Goal: Information Seeking & Learning: Learn about a topic

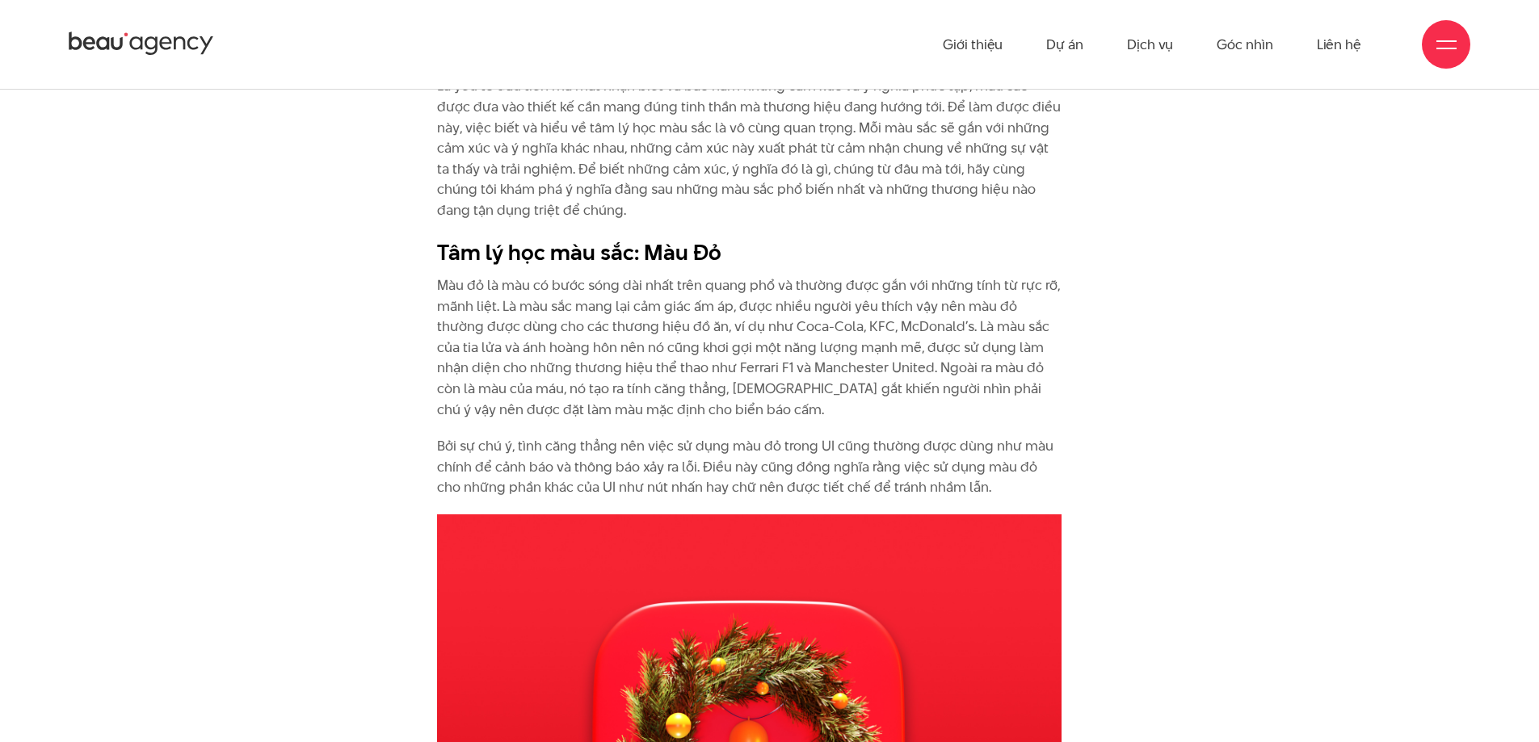
scroll to position [1661, 0]
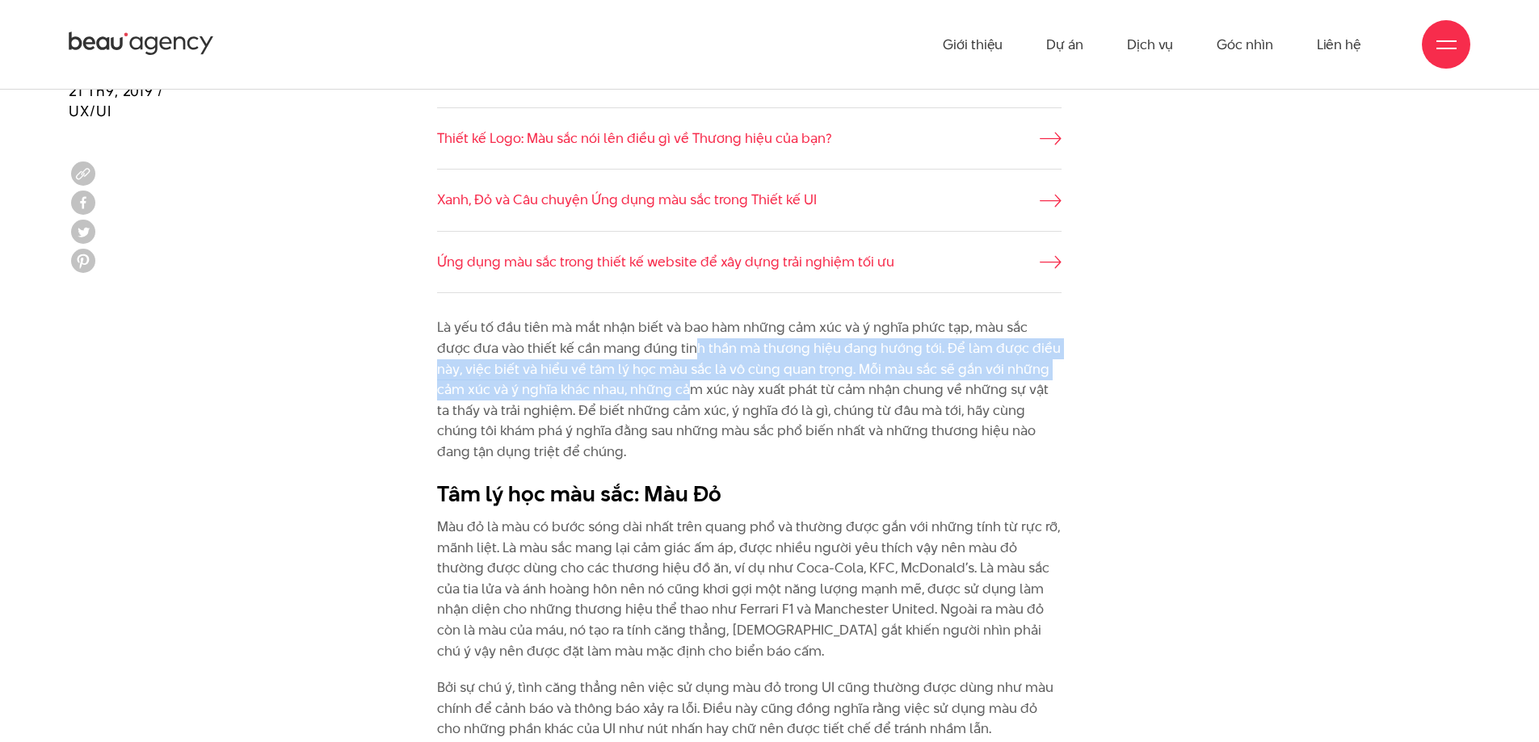
drag, startPoint x: 654, startPoint y: 349, endPoint x: 661, endPoint y: 380, distance: 32.3
click at [661, 380] on p "Là yếu tố đầu tiên mà mắt nhận biết và bao hàm những cảm xúc và ý nghĩa phức tạ…" at bounding box center [749, 389] width 624 height 145
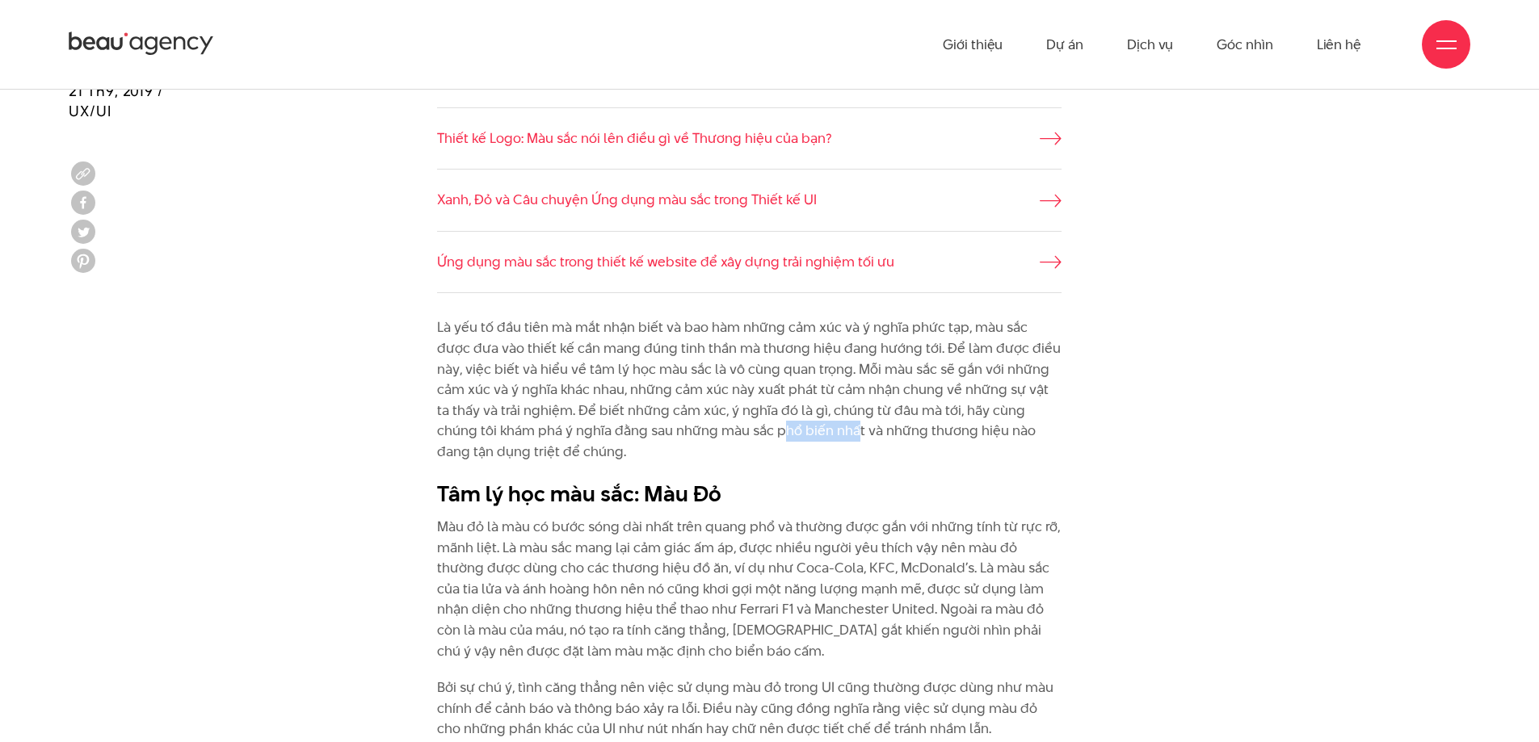
drag, startPoint x: 723, startPoint y: 440, endPoint x: 794, endPoint y: 431, distance: 71.7
click at [794, 431] on p "Là yếu tố đầu tiên mà mắt nhận biết và bao hàm những cảm xúc và ý nghĩa phức tạ…" at bounding box center [749, 389] width 624 height 145
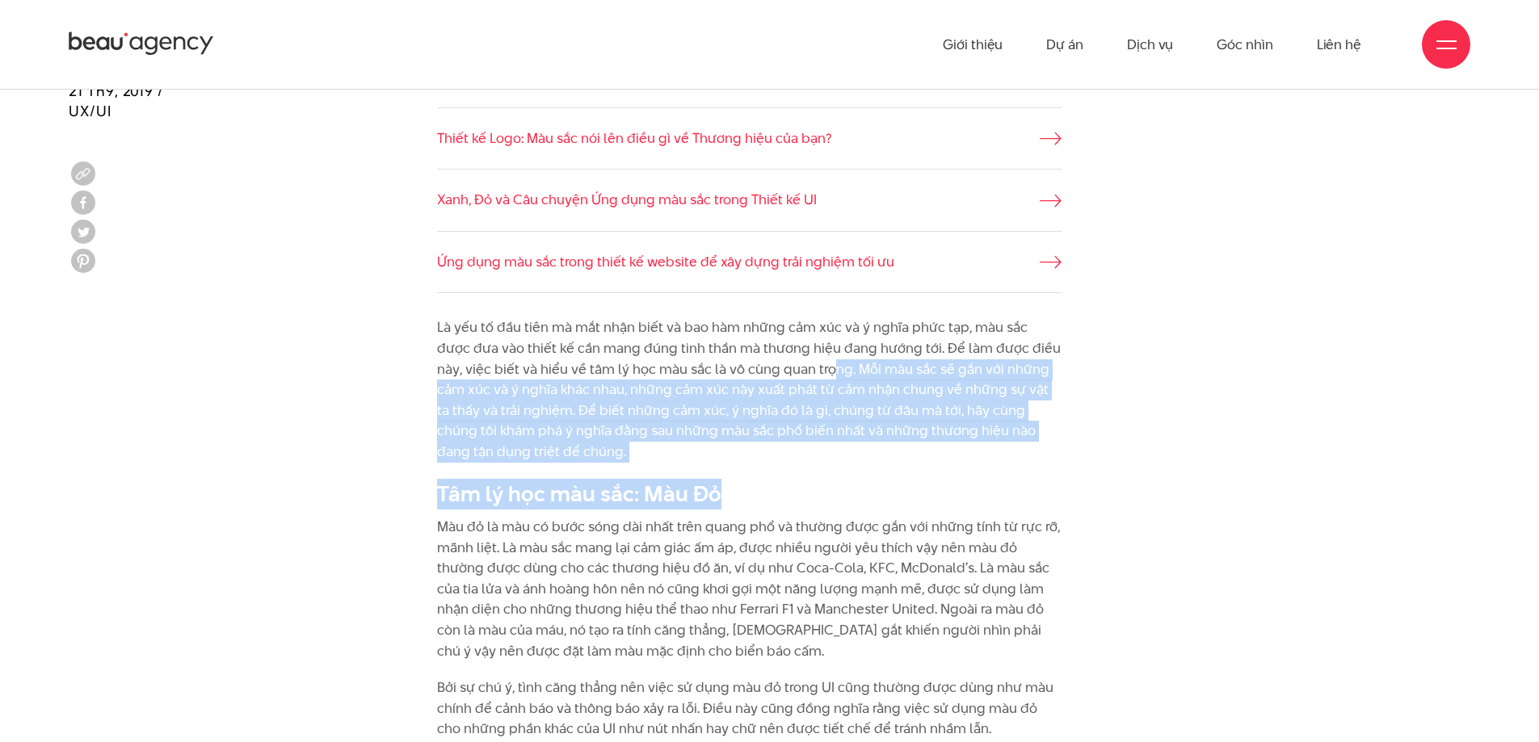
drag, startPoint x: 750, startPoint y: 477, endPoint x: 805, endPoint y: 360, distance: 128.3
click at [805, 360] on div "Là yếu tố đầu tiên mà mắt nhận biết và bao hàm những cảm xúc và ý nghĩa phức tạ…" at bounding box center [749, 528] width 624 height 422
click at [805, 359] on p "Là yếu tố đầu tiên mà mắt nhận biết và bao hàm những cảm xúc và ý nghĩa phức tạ…" at bounding box center [749, 389] width 624 height 145
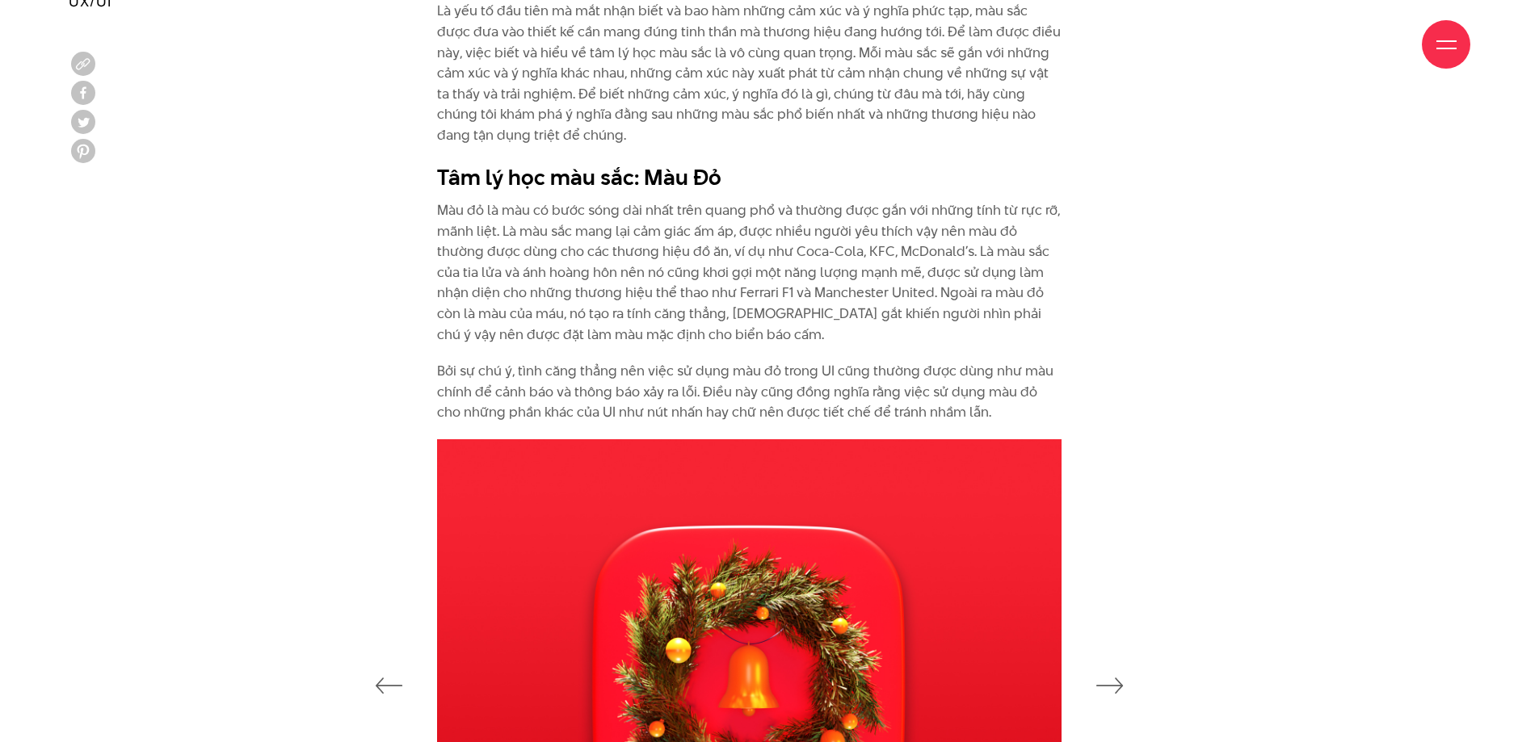
scroll to position [1984, 0]
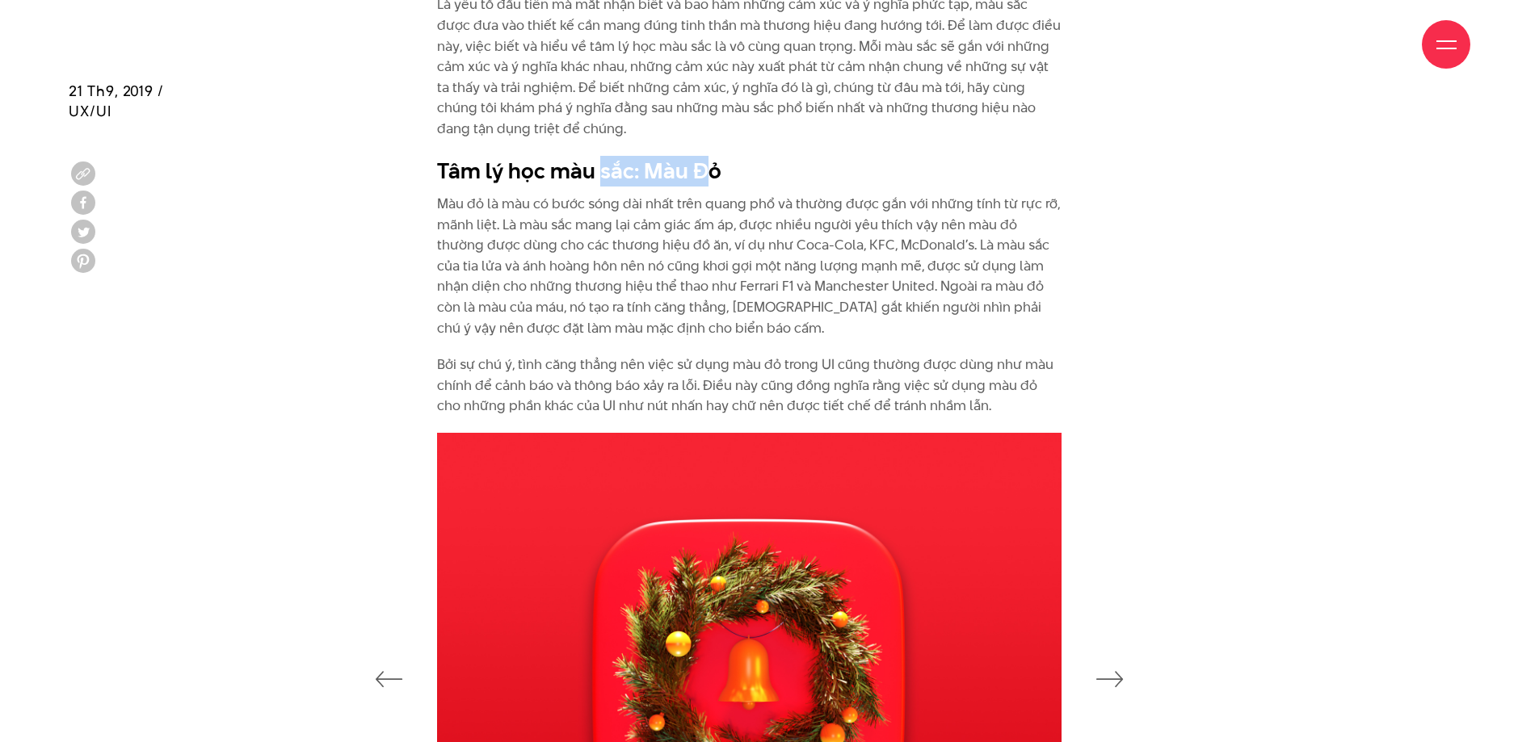
drag, startPoint x: 603, startPoint y: 174, endPoint x: 727, endPoint y: 183, distance: 124.8
click at [725, 183] on h2 "Tâm lý học màu sắc: Màu Đỏ" at bounding box center [749, 171] width 624 height 31
click at [727, 183] on h2 "Tâm lý học màu sắc: Màu Đỏ" at bounding box center [749, 171] width 624 height 31
drag, startPoint x: 571, startPoint y: 195, endPoint x: 792, endPoint y: 211, distance: 221.9
click at [792, 211] on p "Màu đỏ là màu có bước sóng dài nhất trên quang phổ và thường được gắn với những…" at bounding box center [749, 266] width 624 height 145
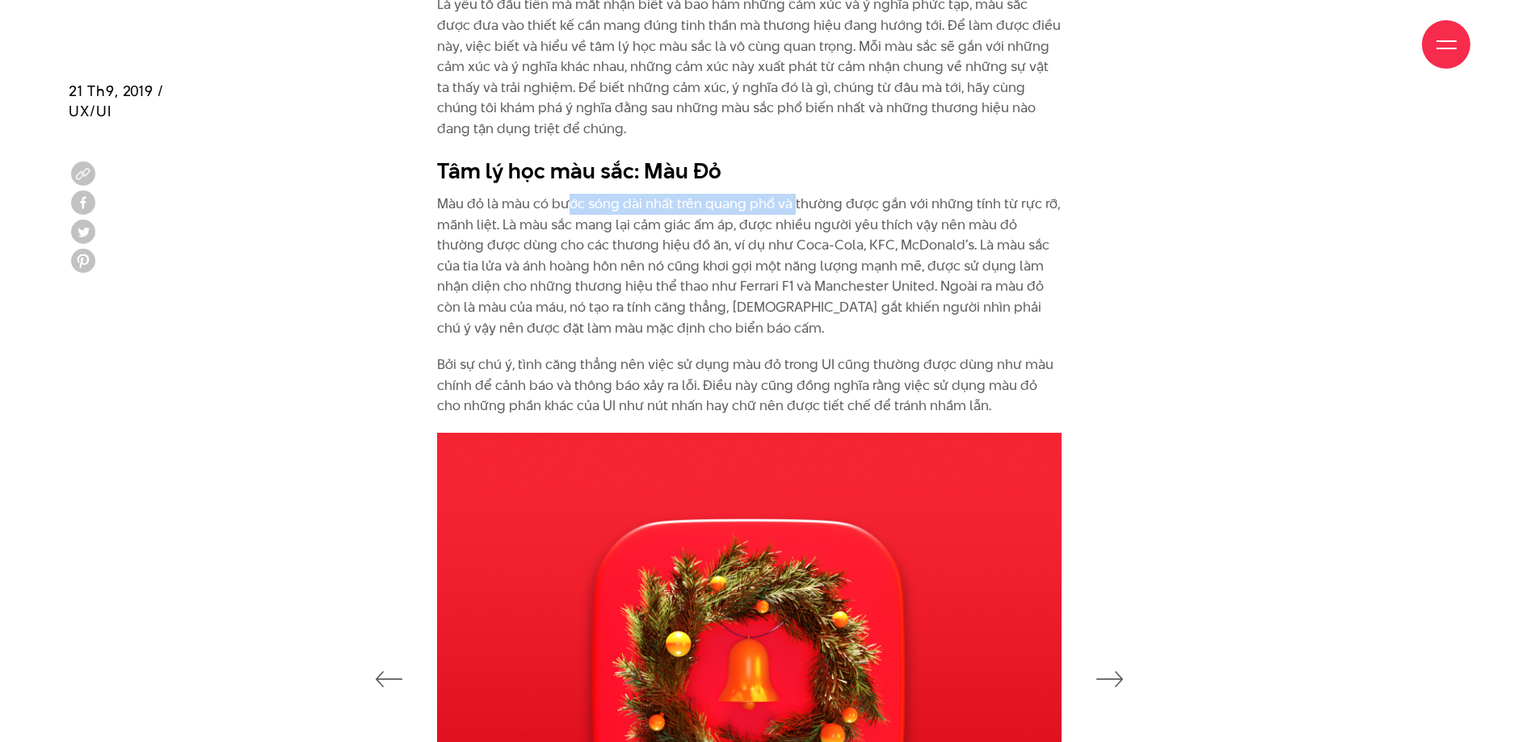
click at [792, 211] on p "Màu đỏ là màu có bước sóng dài nhất trên quang phổ và thường được gắn với những…" at bounding box center [749, 266] width 624 height 145
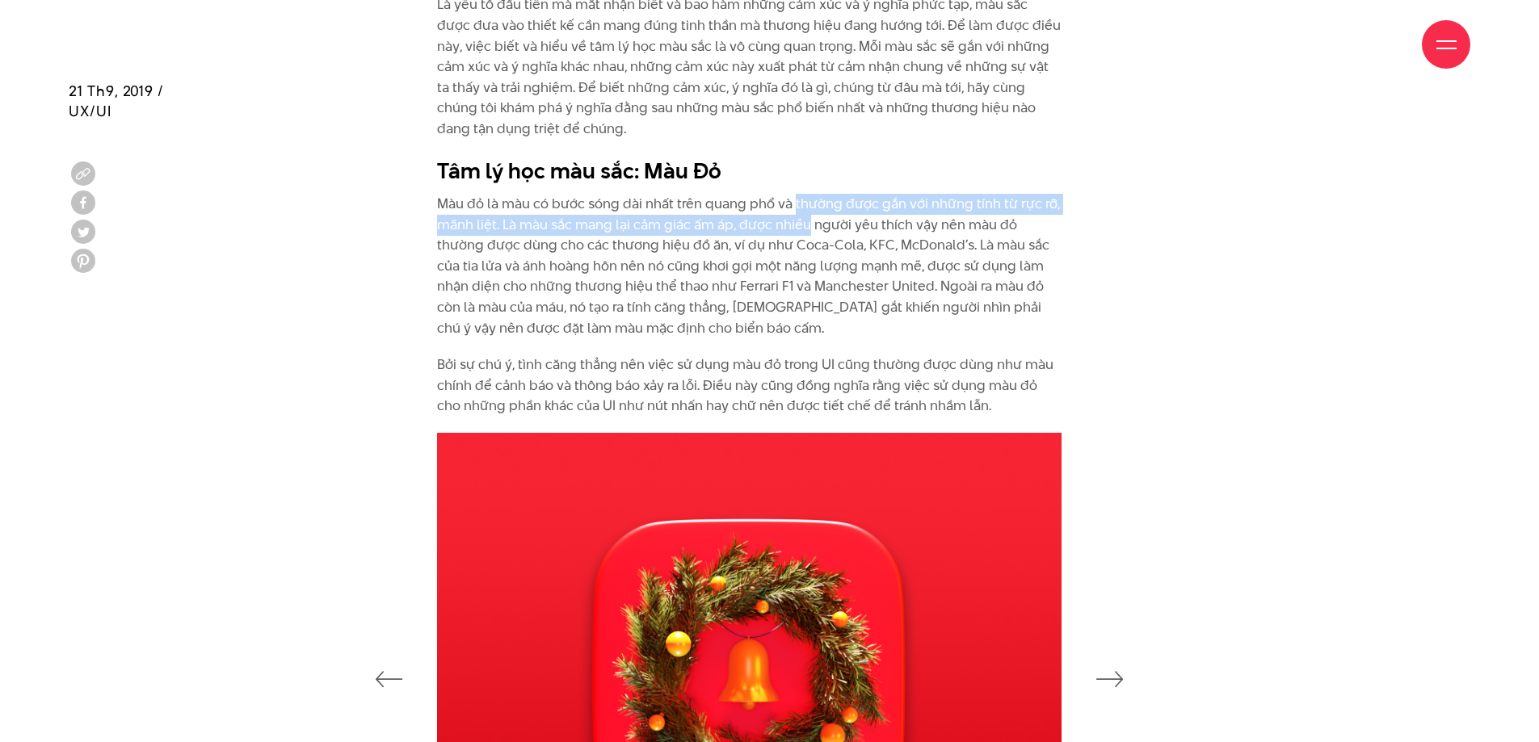
drag, startPoint x: 792, startPoint y: 211, endPoint x: 793, endPoint y: 228, distance: 17.0
click at [793, 228] on p "Màu đỏ là màu có bước sóng dài nhất trên quang phổ và thường được gắn với những…" at bounding box center [749, 266] width 624 height 145
drag, startPoint x: 793, startPoint y: 228, endPoint x: 743, endPoint y: 197, distance: 58.7
click at [743, 197] on p "Màu đỏ là màu có bước sóng dài nhất trên quang phổ và thường được gắn với những…" at bounding box center [749, 266] width 624 height 145
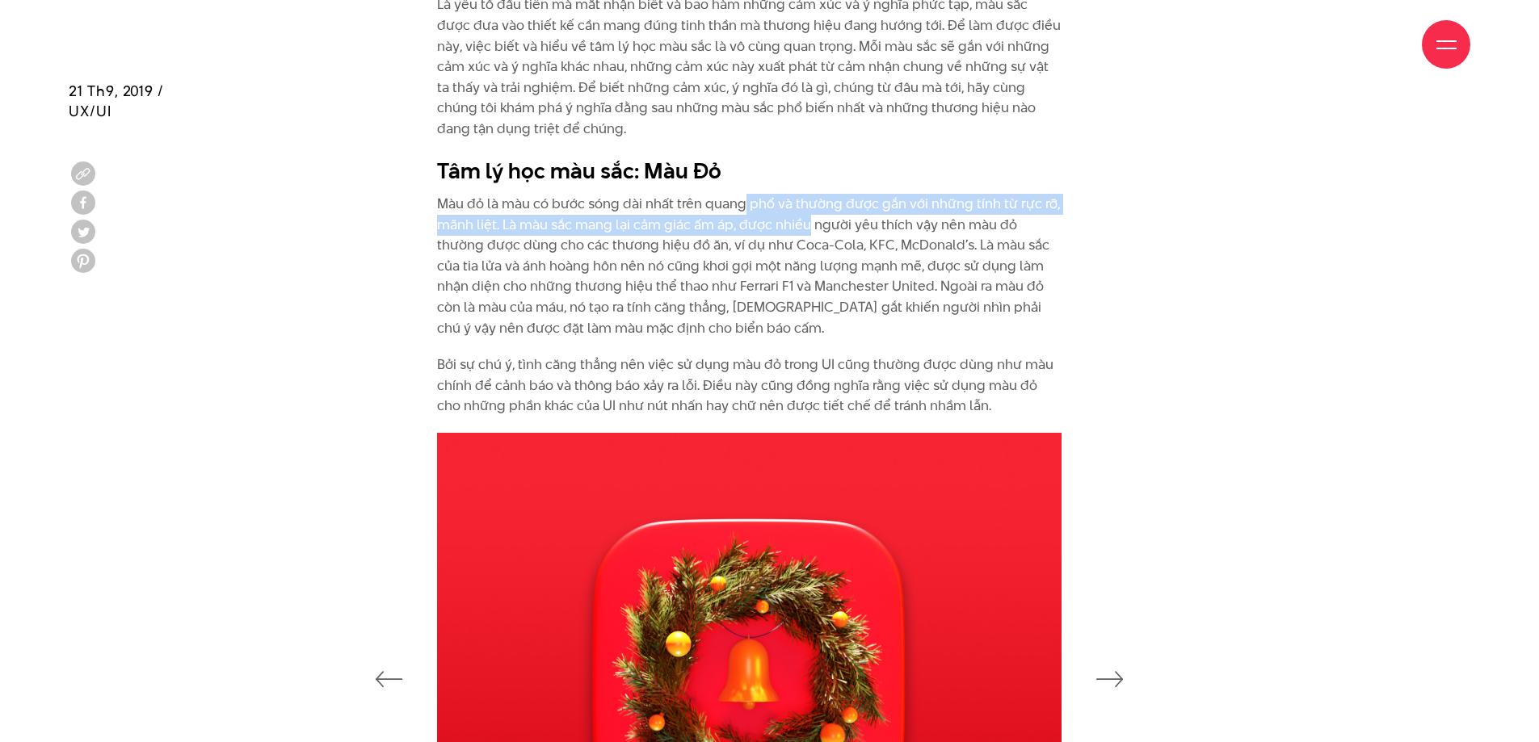
click at [743, 197] on p "Màu đỏ là màu có bước sóng dài nhất trên quang phổ và thường được gắn với những…" at bounding box center [749, 266] width 624 height 145
drag, startPoint x: 743, startPoint y: 197, endPoint x: 748, endPoint y: 233, distance: 35.9
click at [748, 233] on p "Màu đỏ là màu có bước sóng dài nhất trên quang phổ và thường được gắn với những…" at bounding box center [749, 266] width 624 height 145
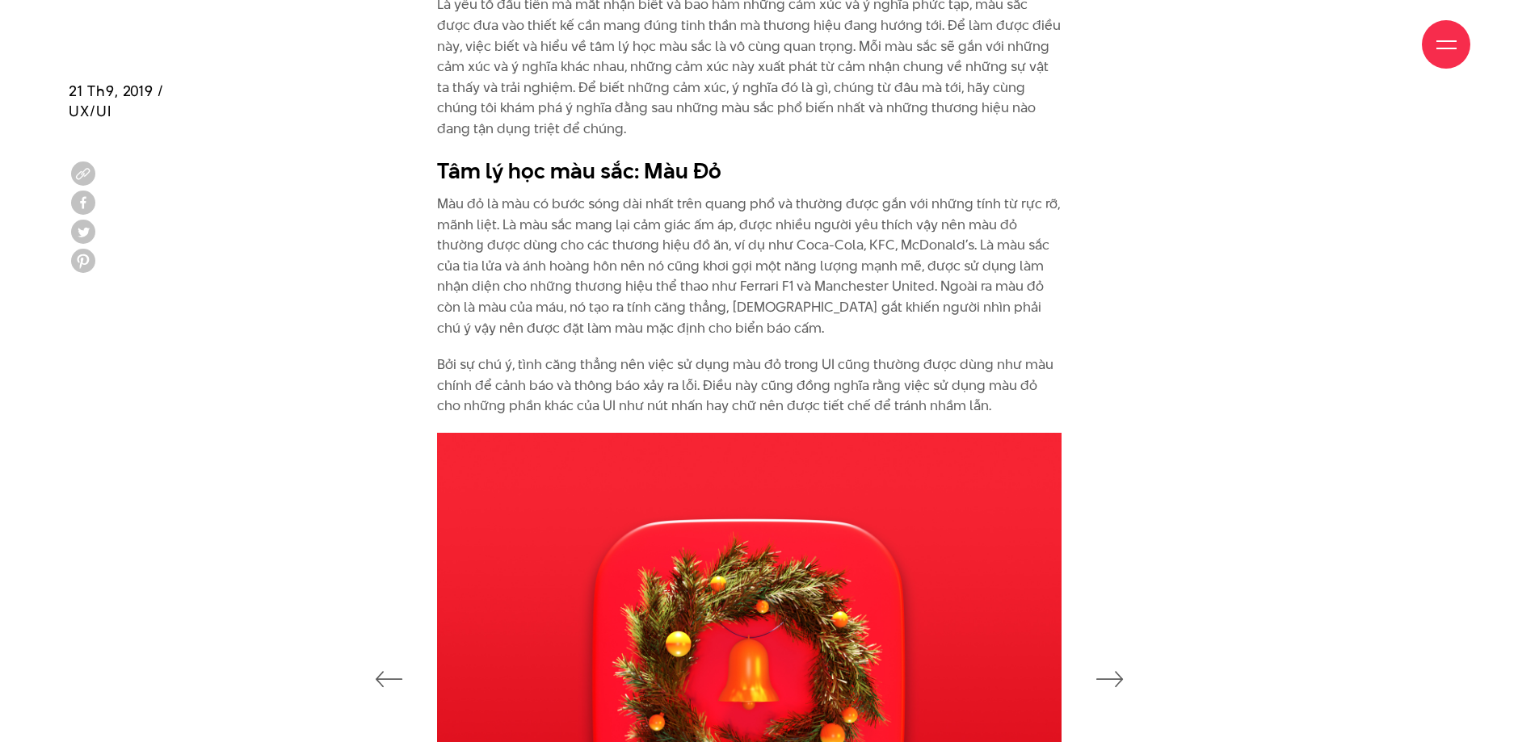
drag, startPoint x: 748, startPoint y: 233, endPoint x: 748, endPoint y: 216, distance: 16.2
click at [748, 216] on p "Màu đỏ là màu có bước sóng dài nhất trên quang phổ và thường được gắn với những…" at bounding box center [749, 266] width 624 height 145
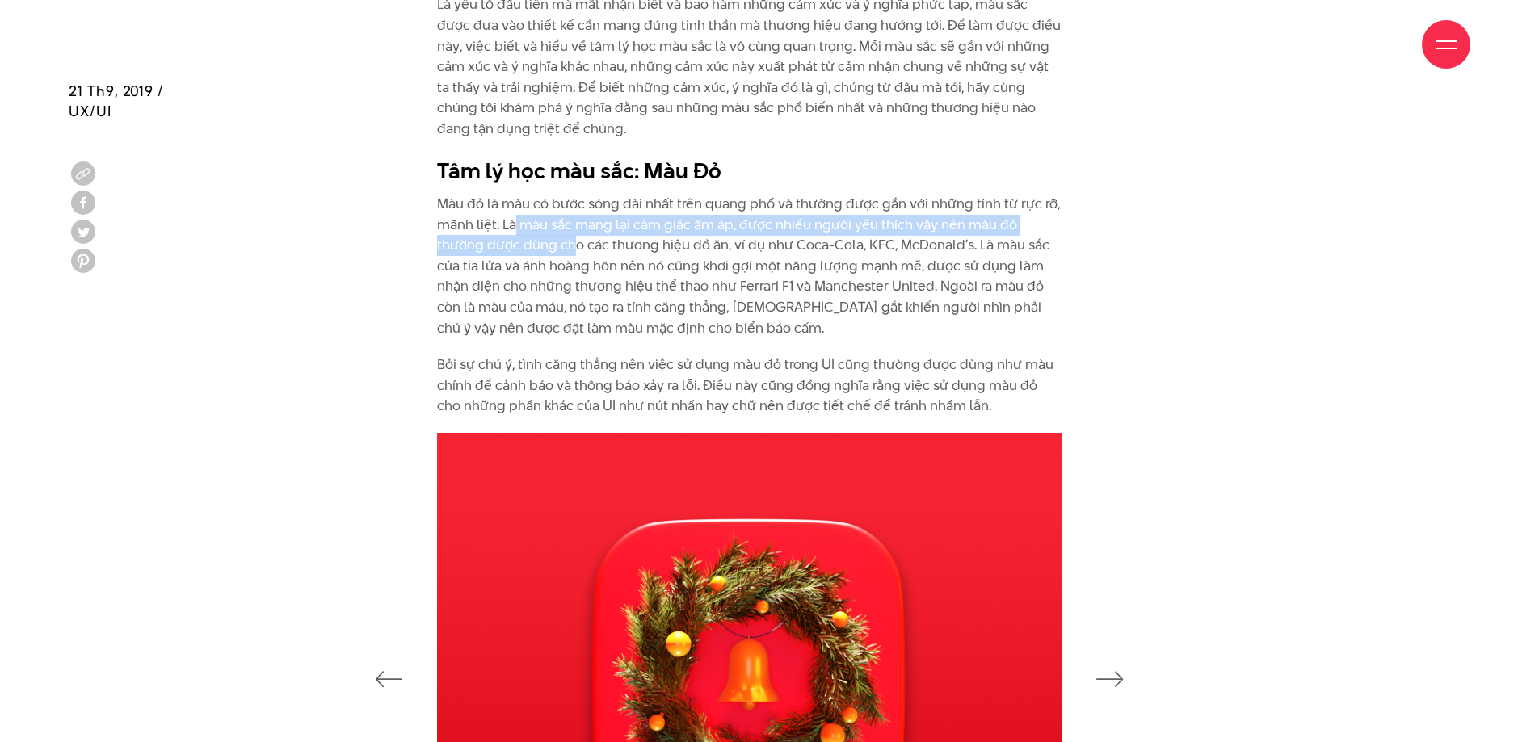
drag, startPoint x: 515, startPoint y: 226, endPoint x: 528, endPoint y: 250, distance: 27.5
click at [528, 250] on p "Màu đỏ là màu có bước sóng dài nhất trên quang phổ và thường được gắn với những…" at bounding box center [749, 266] width 624 height 145
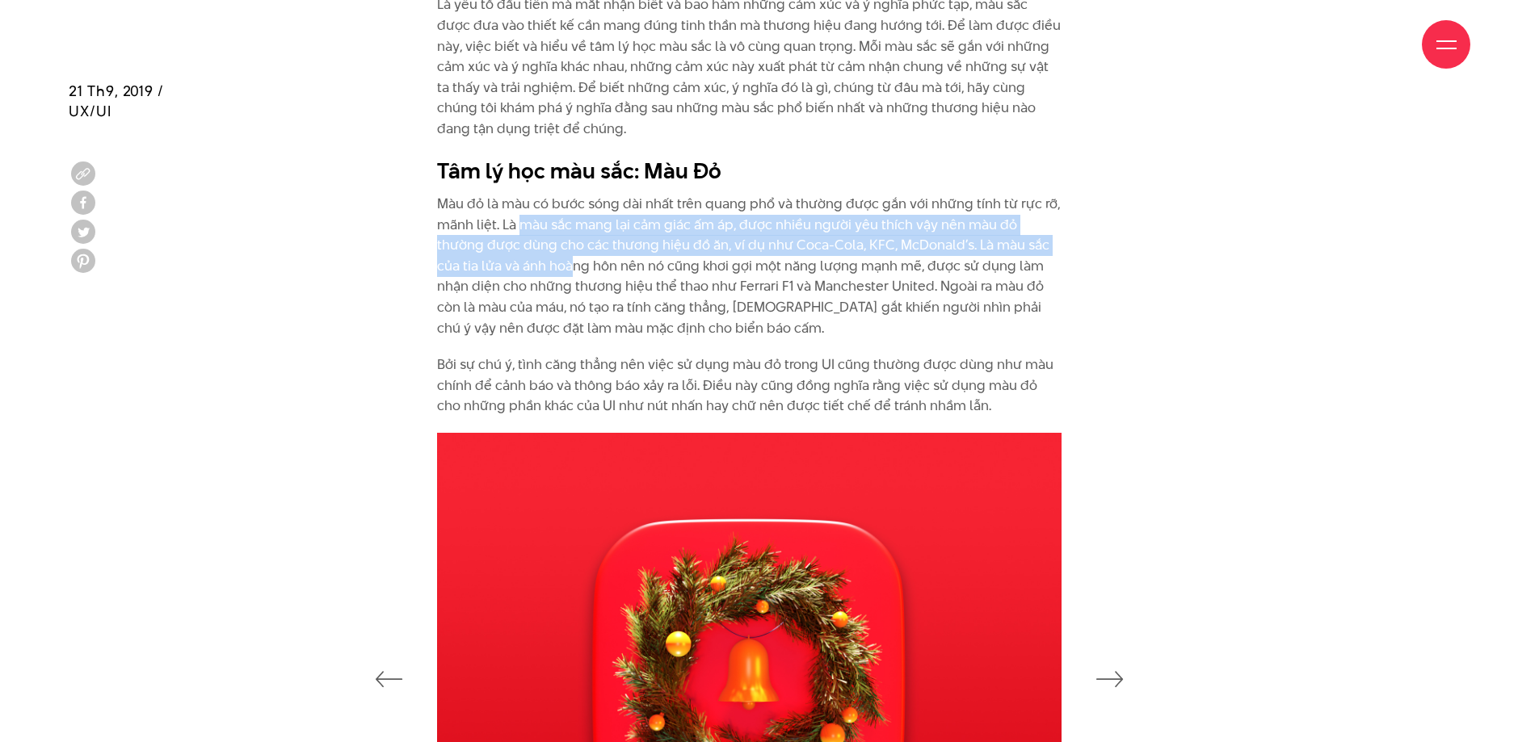
drag, startPoint x: 527, startPoint y: 257, endPoint x: 524, endPoint y: 229, distance: 28.4
click at [524, 229] on p "Màu đỏ là màu có bước sóng dài nhất trên quang phổ và thường được gắn với những…" at bounding box center [749, 266] width 624 height 145
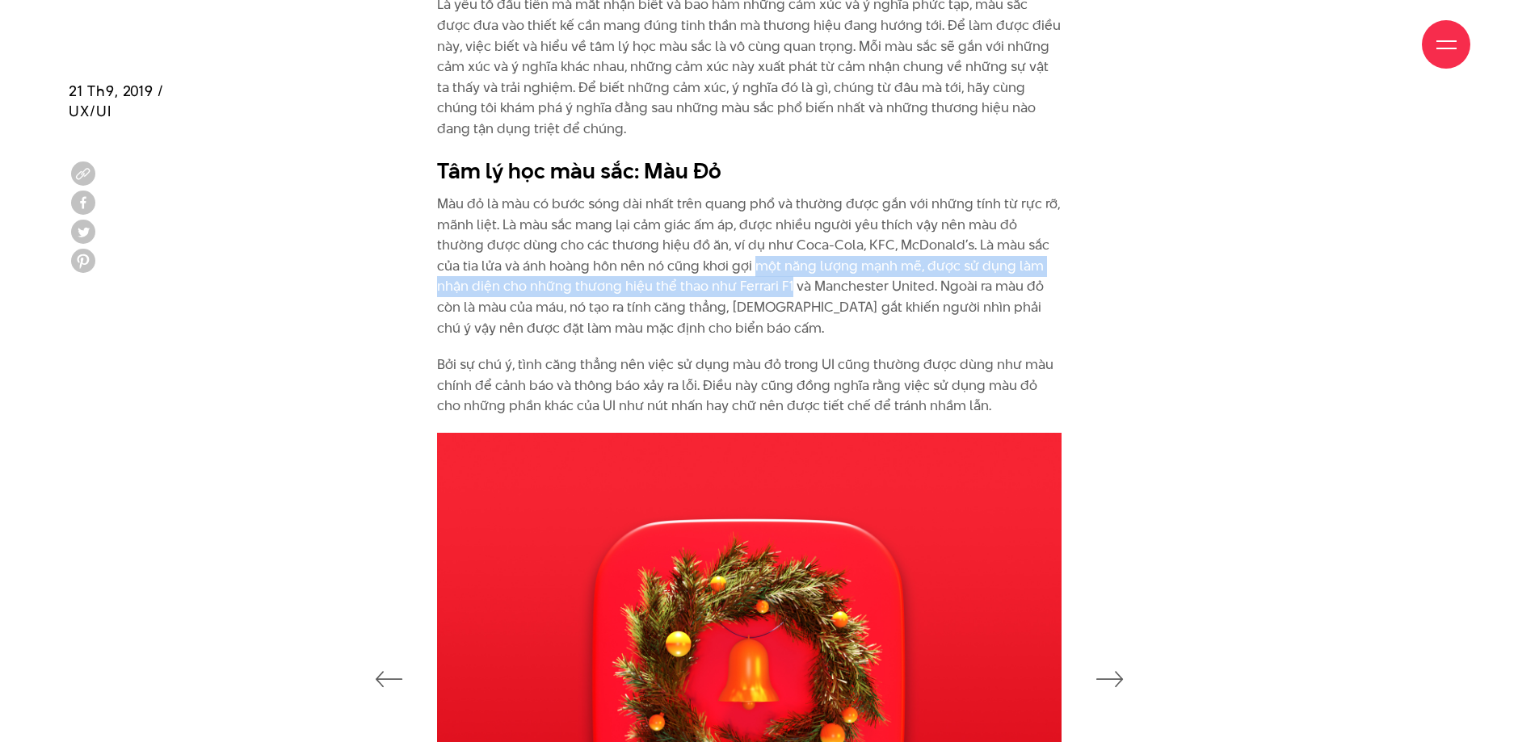
drag, startPoint x: 708, startPoint y: 262, endPoint x: 726, endPoint y: 288, distance: 32.0
click at [726, 288] on p "Màu đỏ là màu có bước sóng dài nhất trên quang phổ và thường được gắn với những…" at bounding box center [749, 266] width 624 height 145
drag, startPoint x: 726, startPoint y: 288, endPoint x: 725, endPoint y: 274, distance: 14.6
click at [725, 274] on p "Màu đỏ là màu có bước sóng dài nhất trên quang phổ và thường được gắn với những…" at bounding box center [749, 266] width 624 height 145
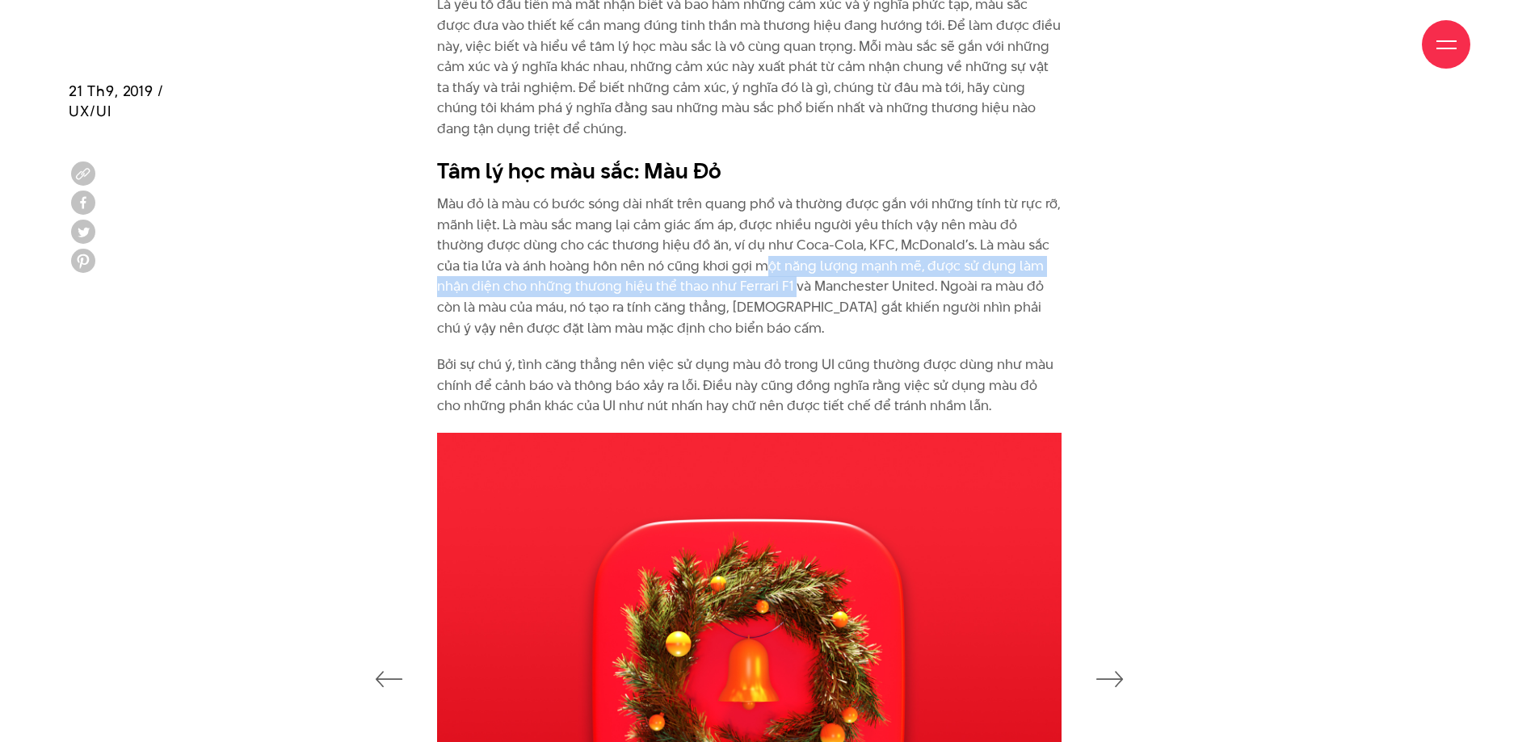
click at [725, 274] on p "Màu đỏ là màu có bước sóng dài nhất trên quang phổ và thường được gắn với những…" at bounding box center [749, 266] width 624 height 145
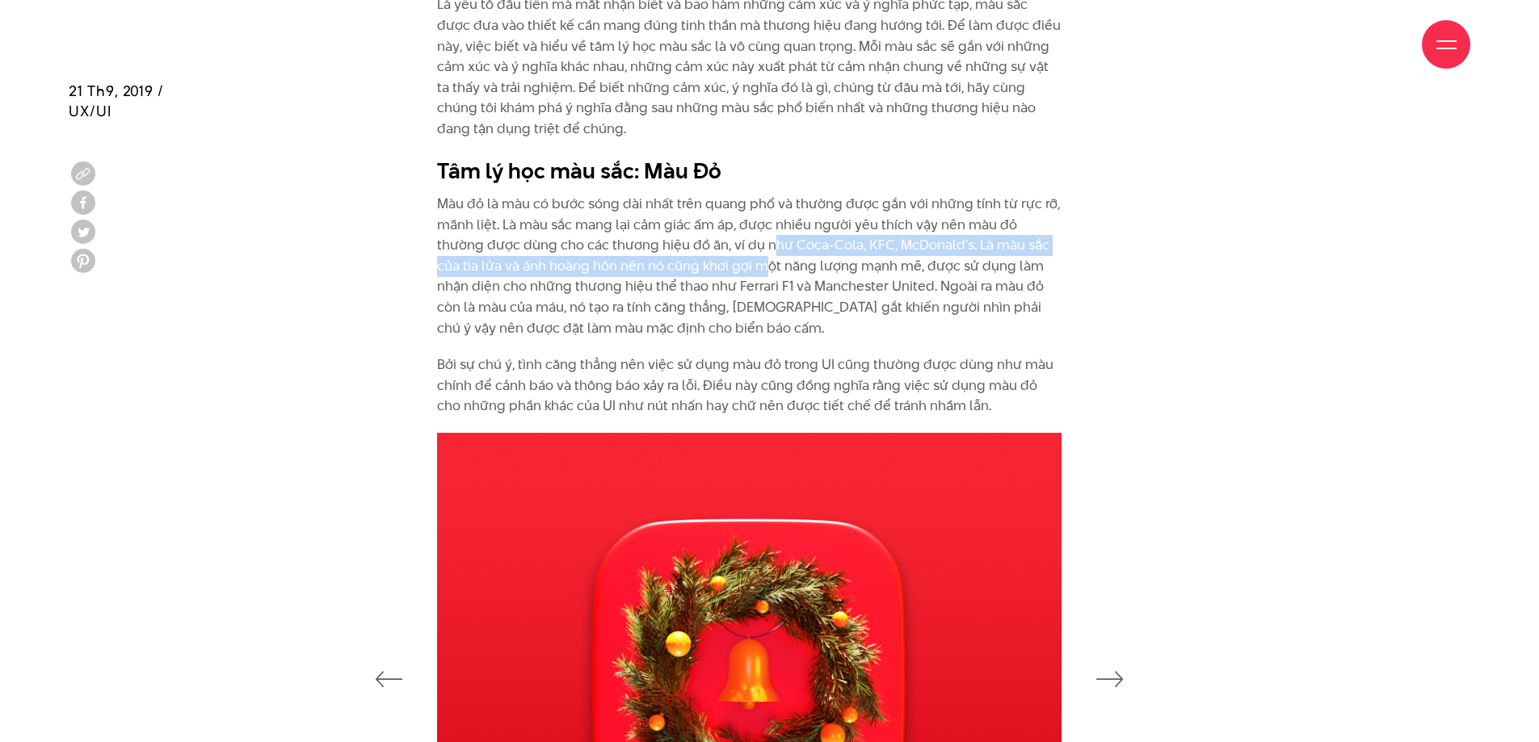
drag, startPoint x: 725, startPoint y: 248, endPoint x: 723, endPoint y: 270, distance: 21.9
click at [723, 270] on p "Màu đỏ là màu có bước sóng dài nhất trên quang phổ và thường được gắn với những…" at bounding box center [749, 266] width 624 height 145
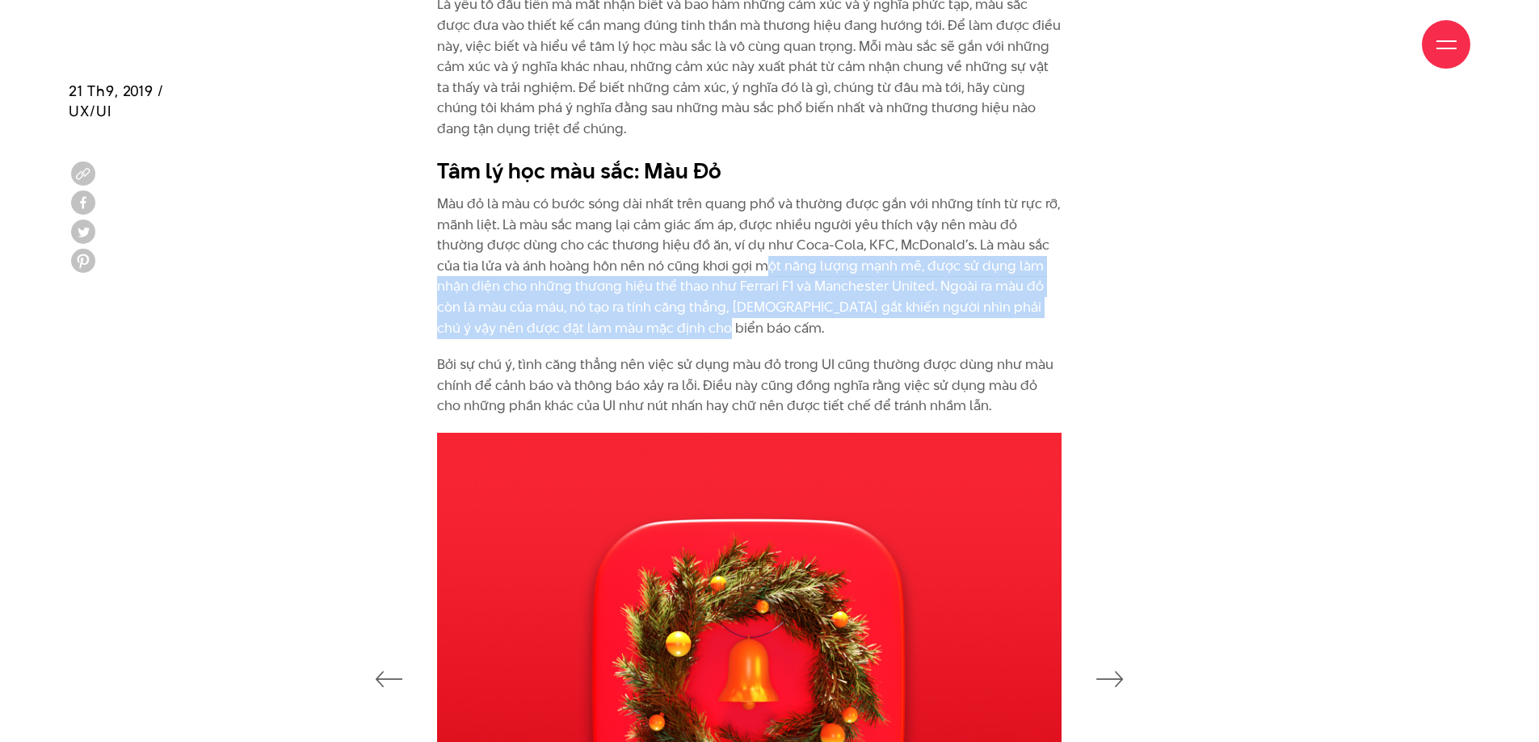
drag, startPoint x: 721, startPoint y: 275, endPoint x: 801, endPoint y: 327, distance: 94.6
click at [801, 327] on p "Màu đỏ là màu có bước sóng dài nhất trên quang phổ và thường được gắn với những…" at bounding box center [749, 266] width 624 height 145
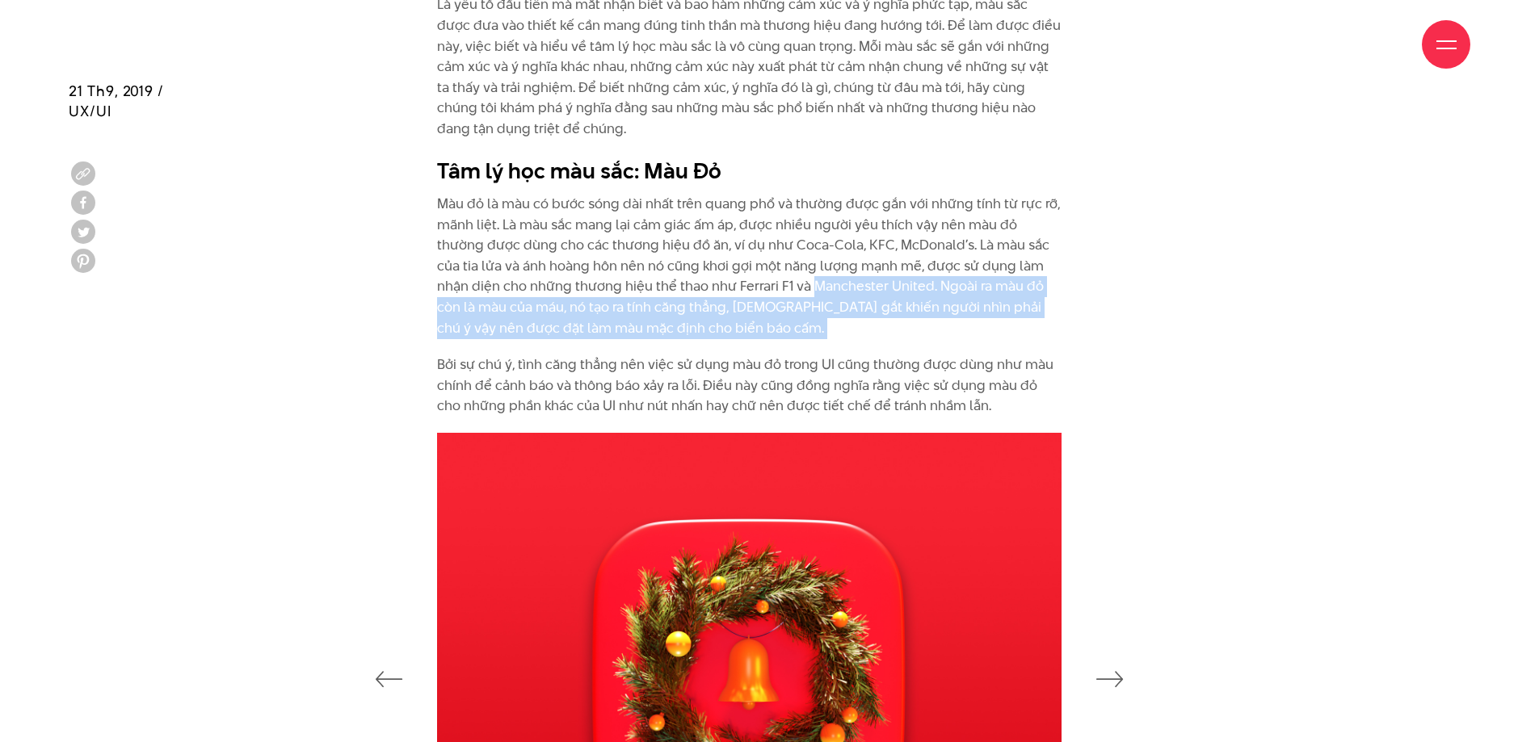
drag, startPoint x: 801, startPoint y: 327, endPoint x: 790, endPoint y: 283, distance: 45.7
click at [790, 283] on p "Màu đỏ là màu có bước sóng dài nhất trên quang phổ và thường được gắn với những…" at bounding box center [749, 266] width 624 height 145
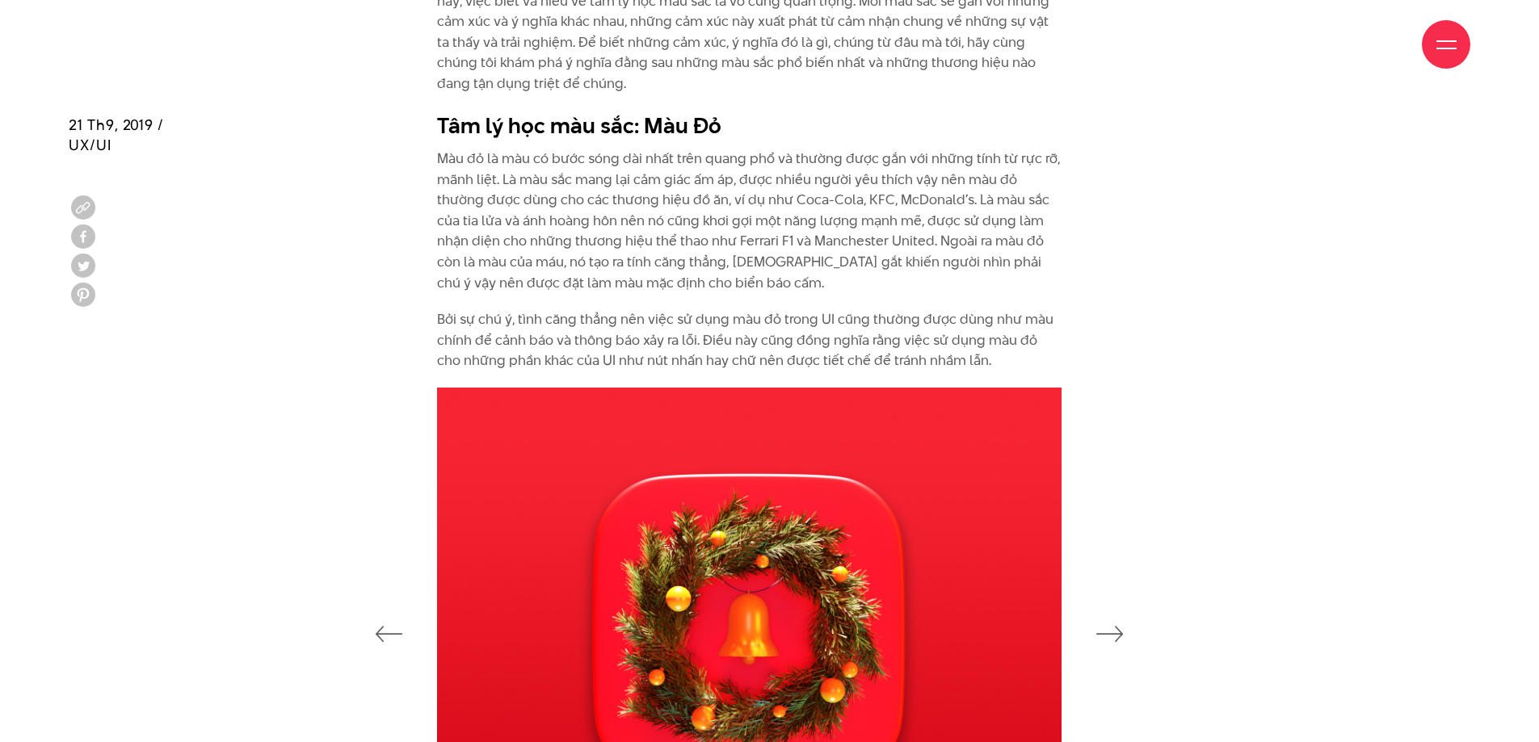
scroll to position [2065, 0]
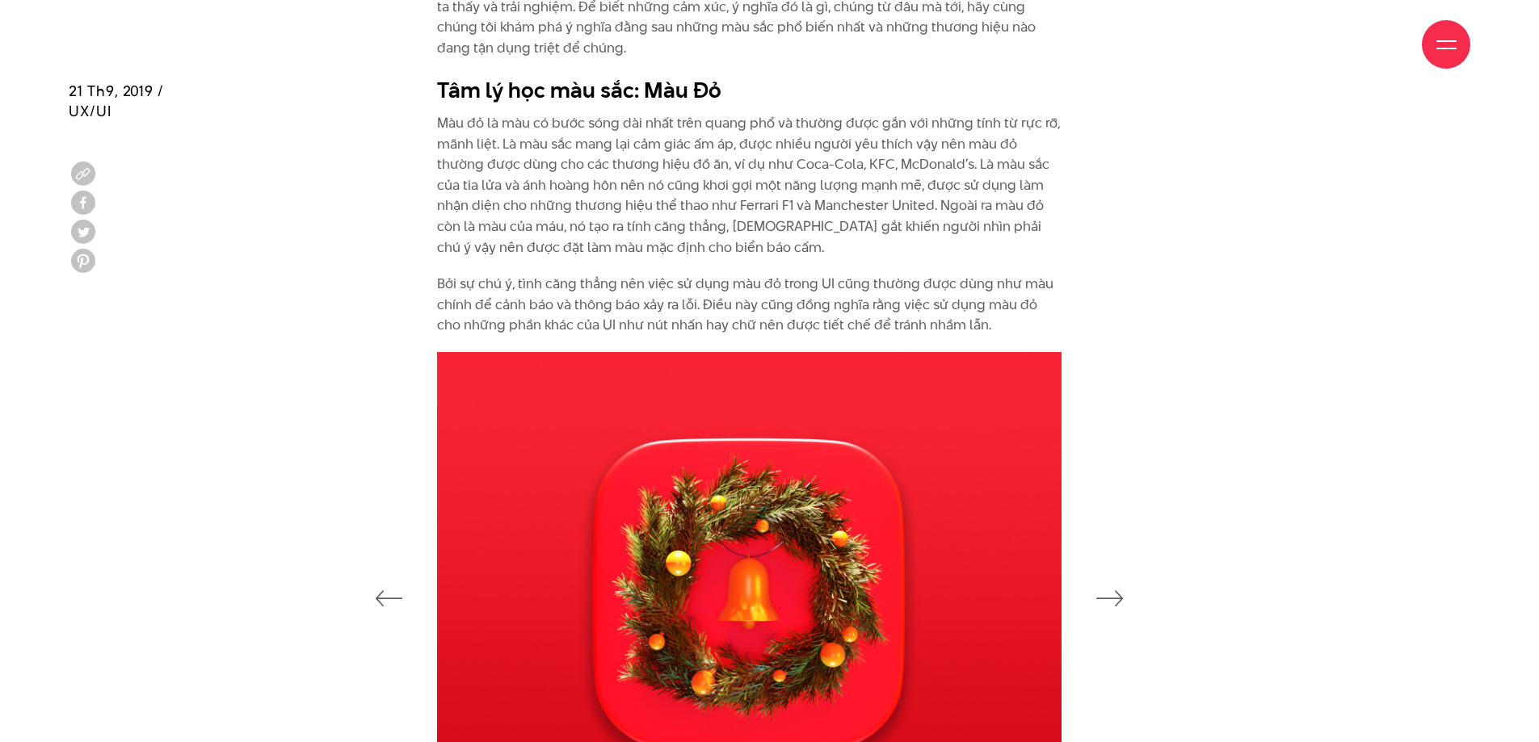
drag, startPoint x: 721, startPoint y: 254, endPoint x: 719, endPoint y: 240, distance: 13.9
click at [719, 240] on p "Màu đỏ là màu có bước sóng dài nhất trên quang phổ và thường được gắn với những…" at bounding box center [749, 185] width 624 height 145
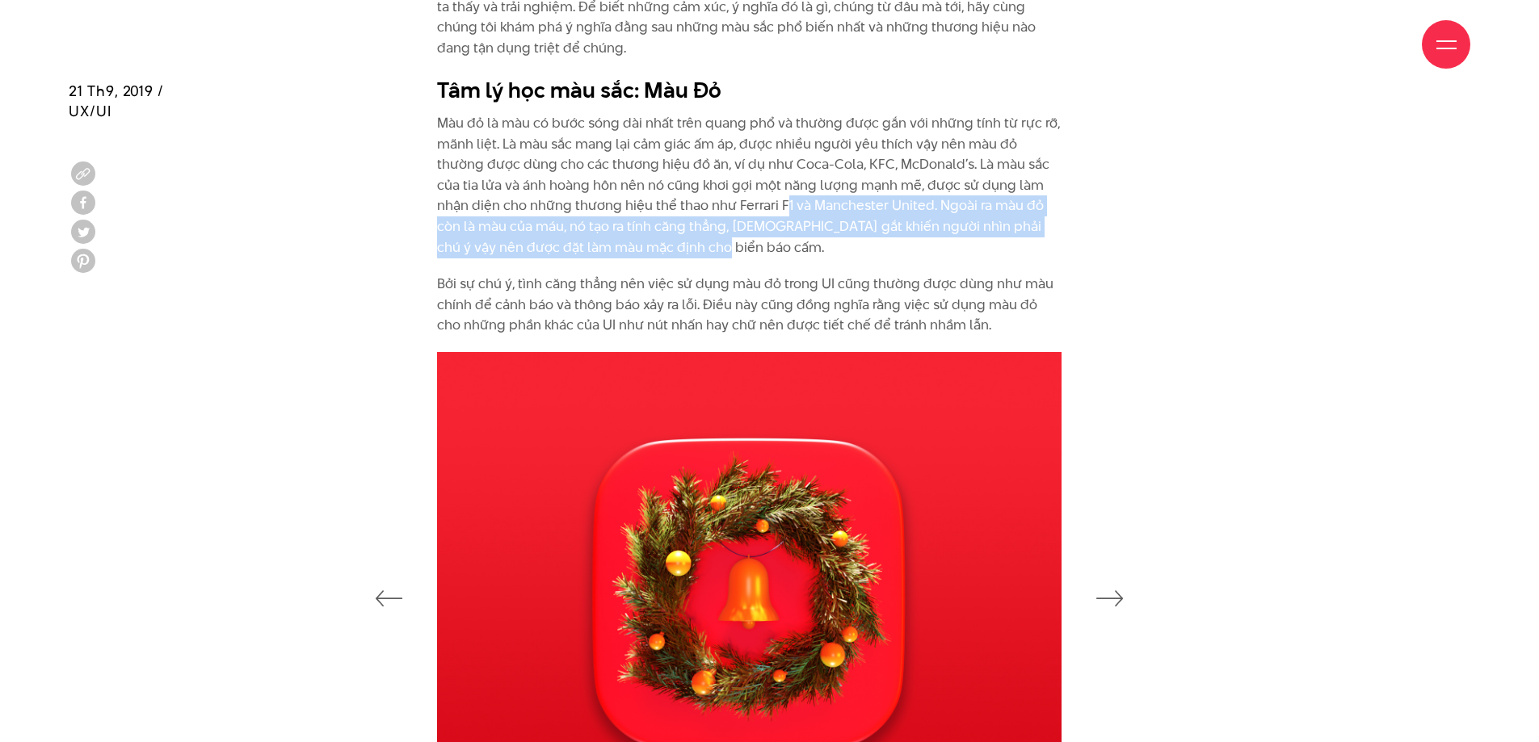
drag, startPoint x: 719, startPoint y: 240, endPoint x: 719, endPoint y: 209, distance: 30.7
click at [719, 209] on p "Màu đỏ là màu có bước sóng dài nhất trên quang phổ và thường được gắn với những…" at bounding box center [749, 185] width 624 height 145
click at [719, 208] on p "Màu đỏ là màu có bước sóng dài nhất trên quang phổ và thường được gắn với những…" at bounding box center [749, 185] width 624 height 145
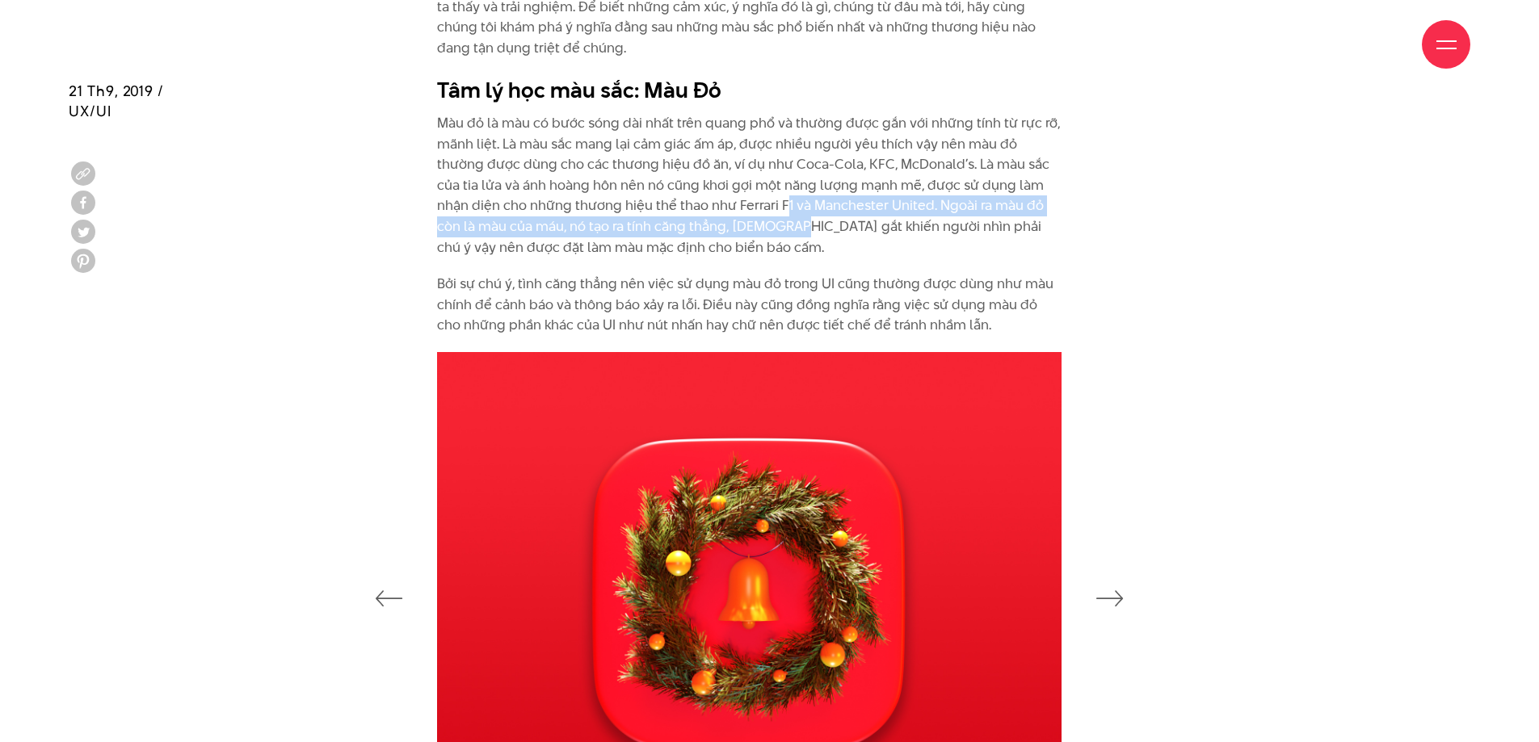
drag, startPoint x: 719, startPoint y: 200, endPoint x: 719, endPoint y: 220, distance: 19.4
click at [719, 220] on p "Màu đỏ là màu có bước sóng dài nhất trên quang phổ và thường được gắn với những…" at bounding box center [749, 185] width 624 height 145
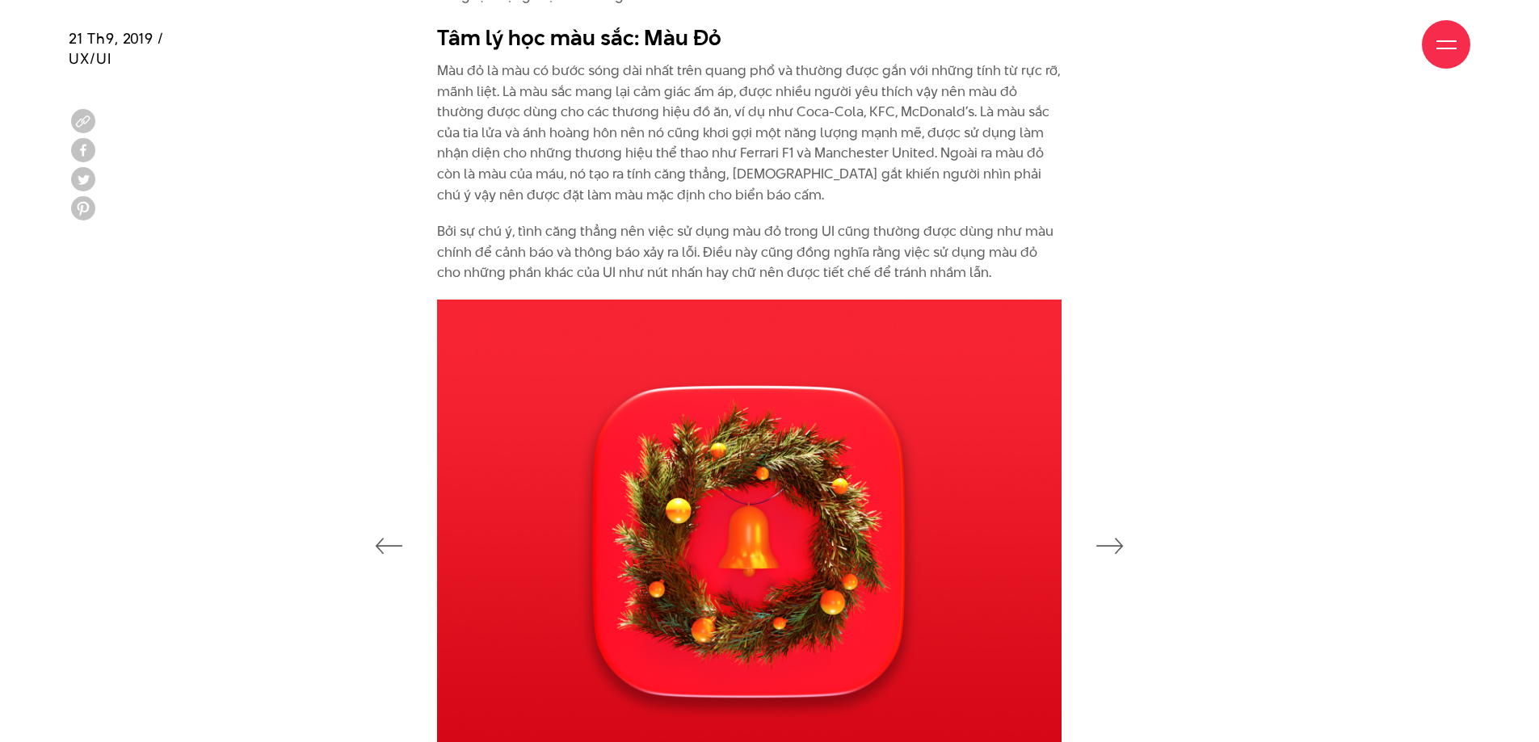
scroll to position [2146, 0]
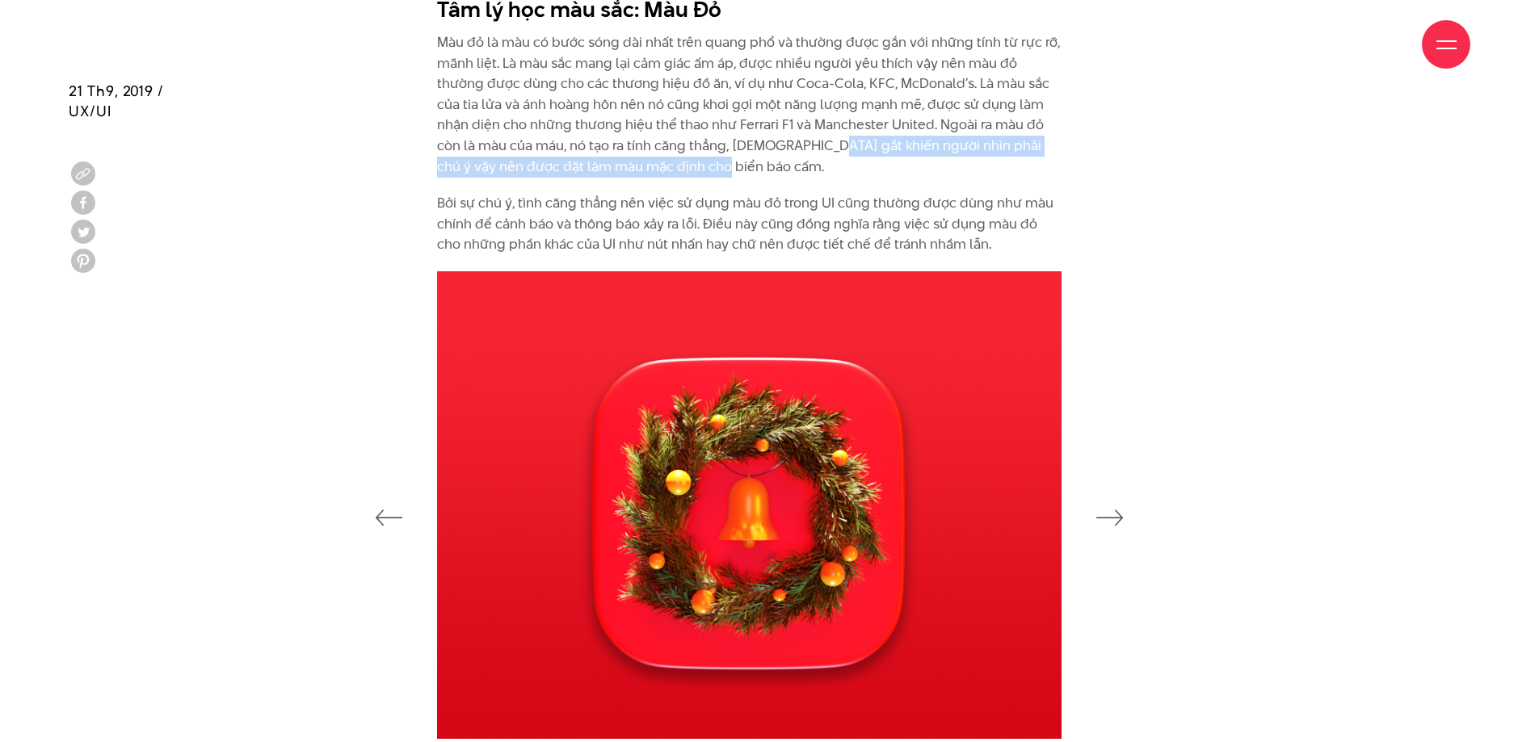
drag, startPoint x: 720, startPoint y: 165, endPoint x: 746, endPoint y: 149, distance: 30.8
click at [746, 149] on p "Màu đỏ là màu có bước sóng dài nhất trên quang phổ và thường được gắn với những…" at bounding box center [749, 104] width 624 height 145
click at [1106, 515] on icon "button" at bounding box center [1109, 518] width 27 height 16
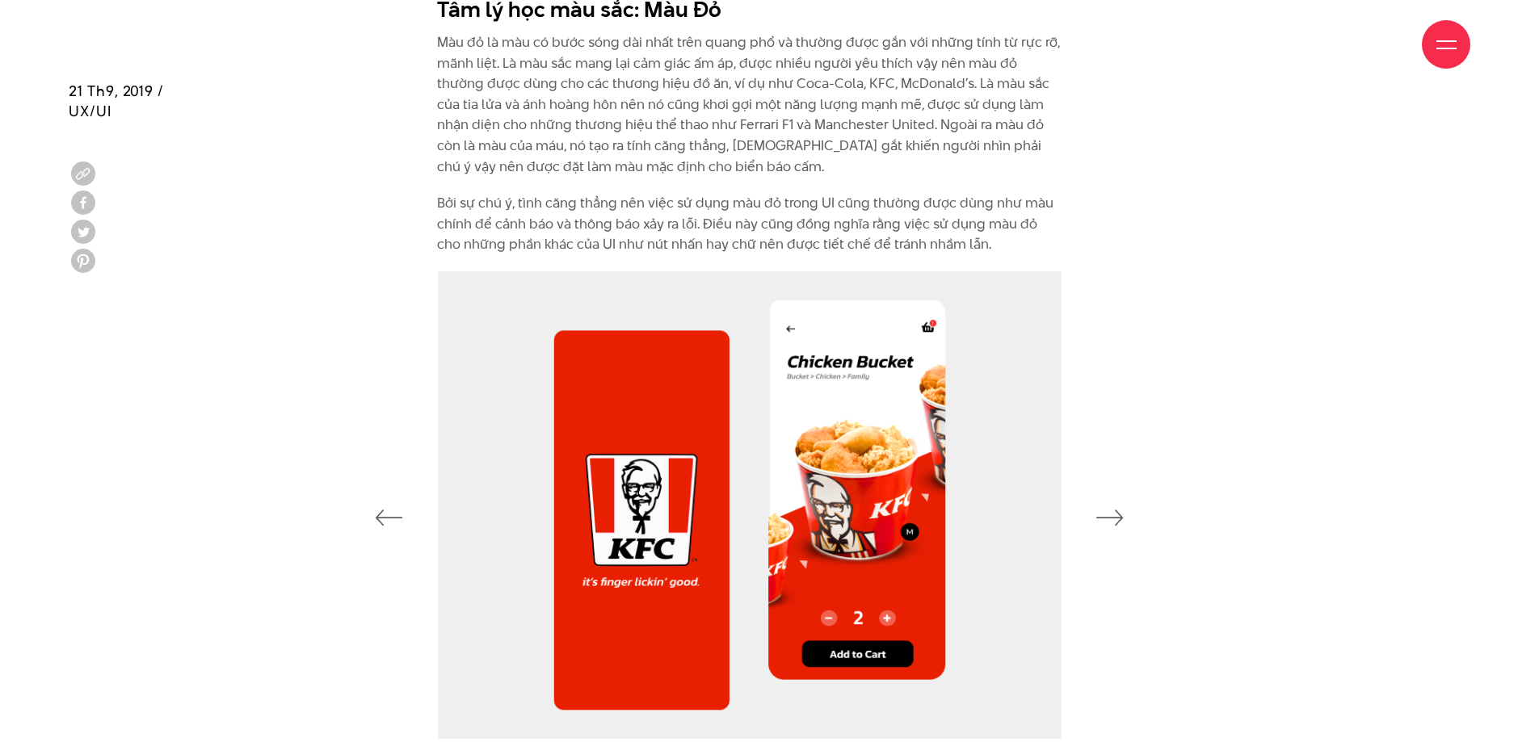
click at [1106, 515] on icon "button" at bounding box center [1109, 518] width 27 height 16
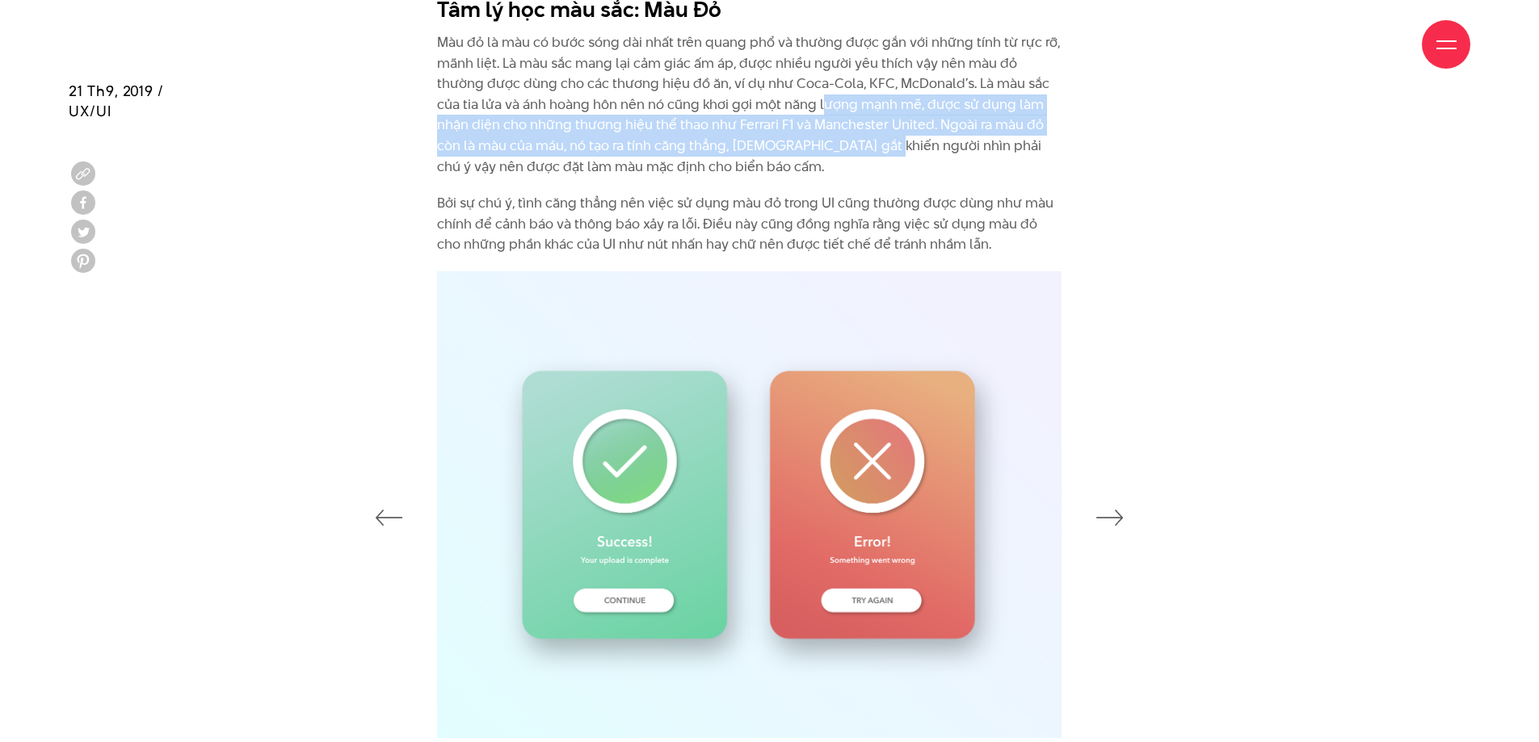
drag, startPoint x: 775, startPoint y: 100, endPoint x: 808, endPoint y: 152, distance: 61.0
click at [808, 153] on p "Màu đỏ là màu có bước sóng dài nhất trên quang phổ và thường được gắn với những…" at bounding box center [749, 104] width 624 height 145
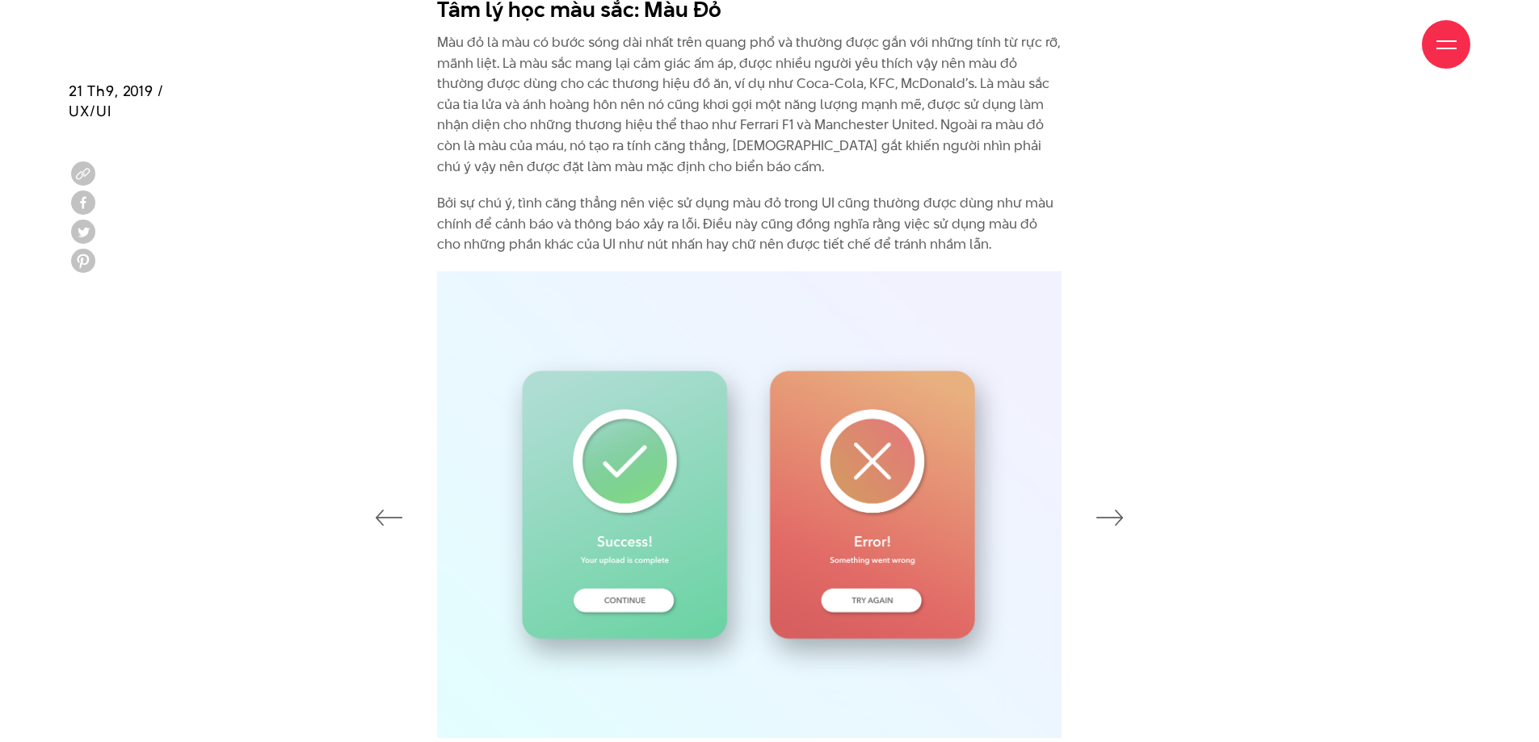
click at [809, 151] on p "Màu đỏ là màu có bước sóng dài nhất trên quang phổ và thường được gắn với những…" at bounding box center [749, 104] width 624 height 145
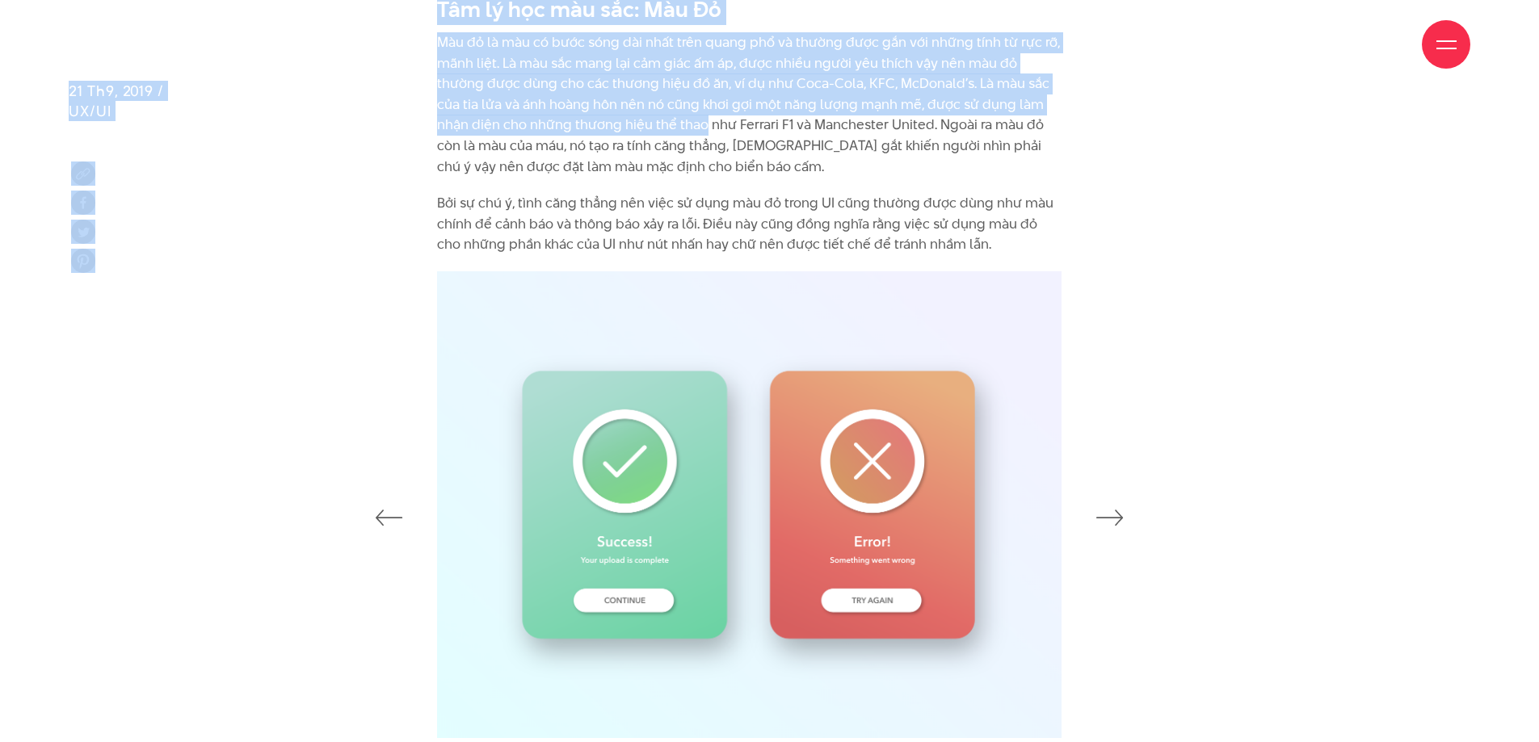
drag, startPoint x: 555, startPoint y: 75, endPoint x: 648, endPoint y: 123, distance: 104.4
click at [648, 123] on p "Màu đỏ là màu có bước sóng dài nhất trên quang phổ và thường được gắn với những…" at bounding box center [749, 104] width 624 height 145
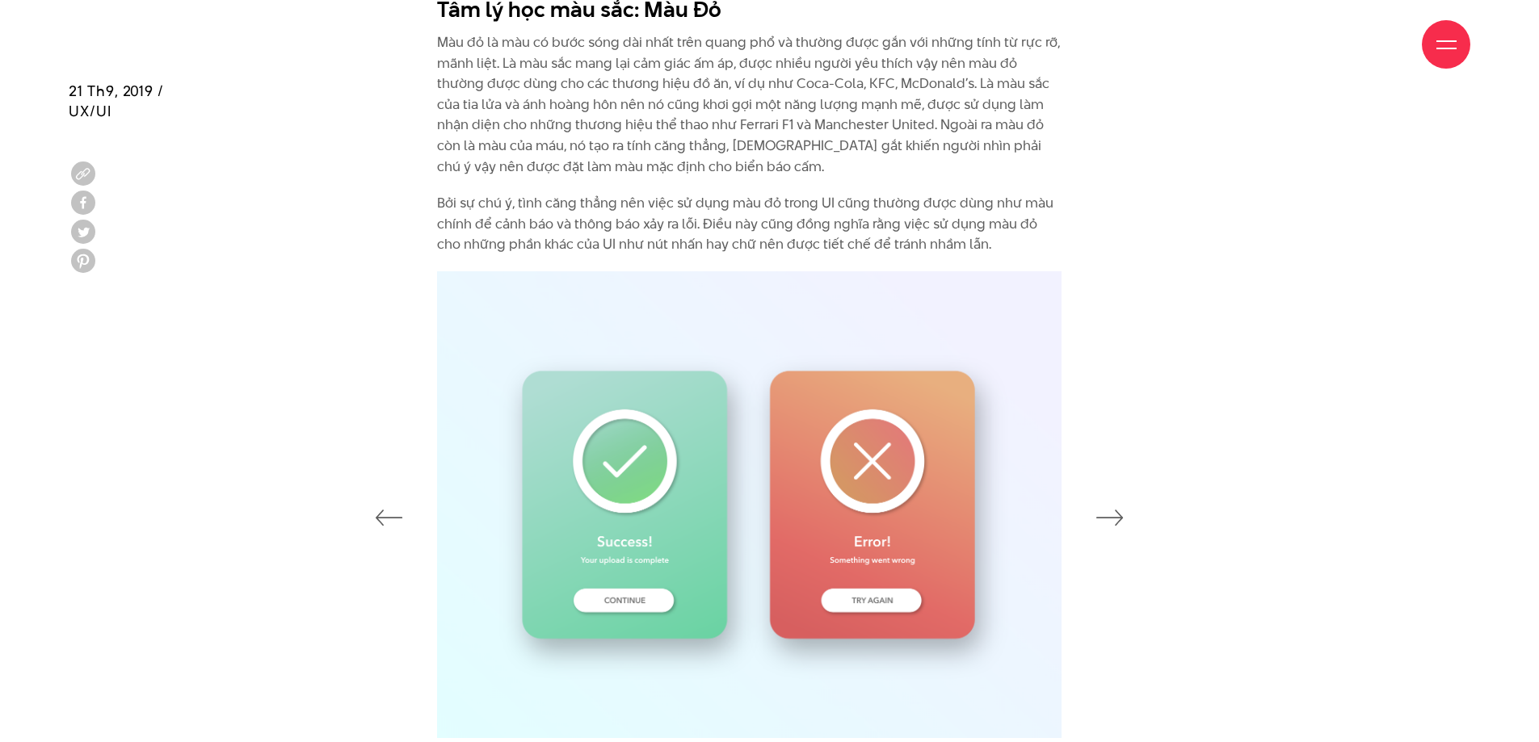
drag, startPoint x: 684, startPoint y: 164, endPoint x: 727, endPoint y: 167, distance: 42.9
click at [727, 167] on p "Màu đỏ là màu có bước sóng dài nhất trên quang phổ và thường được gắn với những…" at bounding box center [749, 104] width 624 height 145
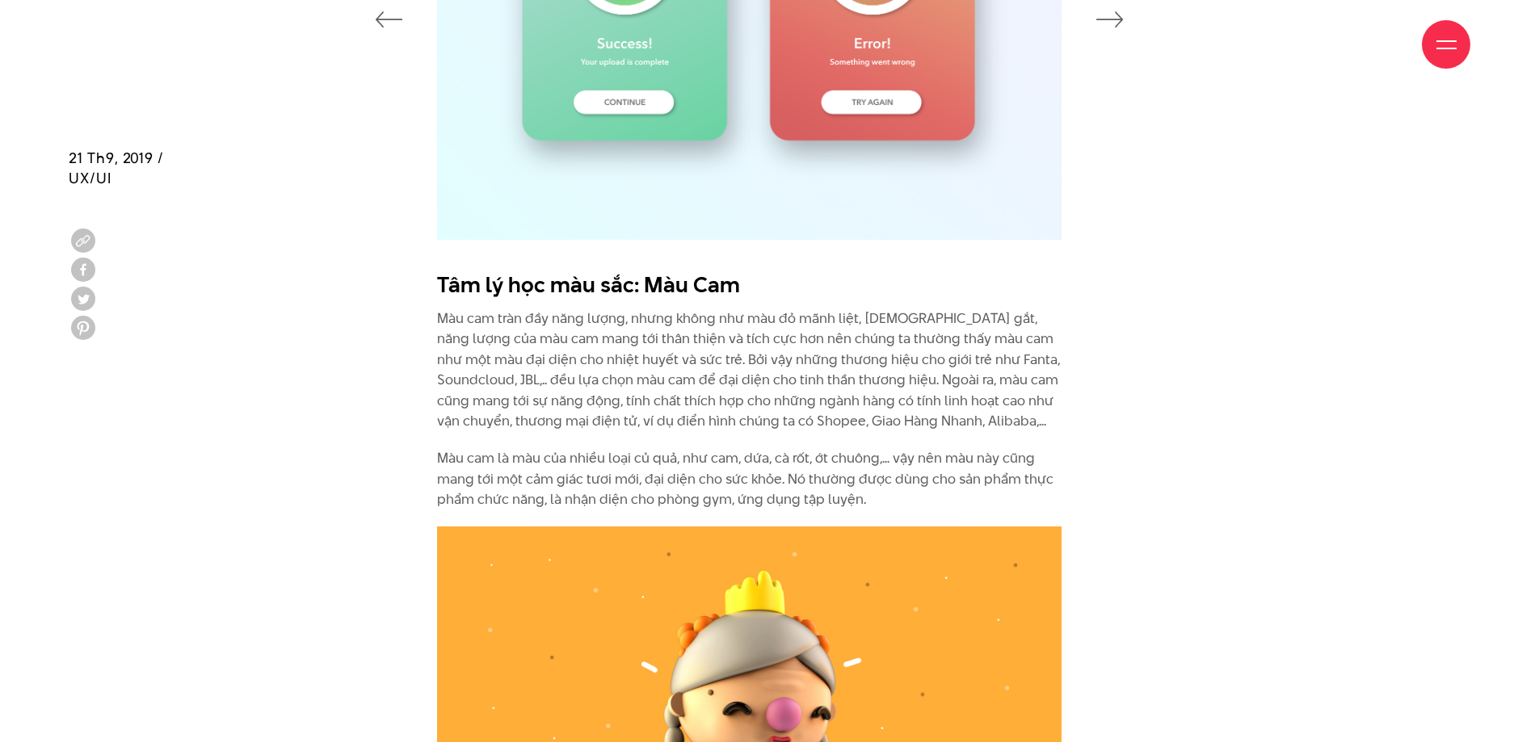
scroll to position [2711, 0]
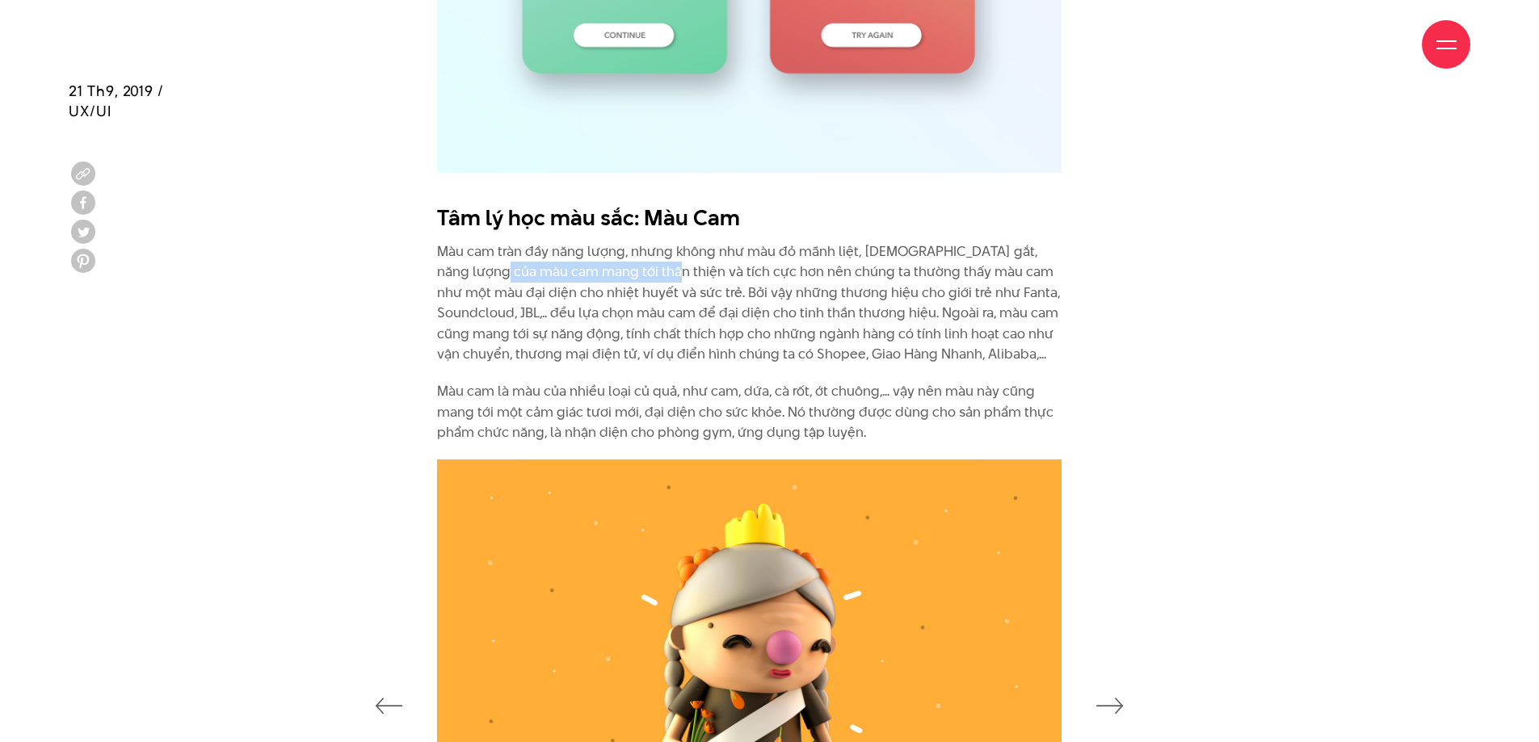
drag, startPoint x: 489, startPoint y: 266, endPoint x: 629, endPoint y: 268, distance: 140.6
click at [629, 268] on p "Màu cam tràn đầy năng lượng, nhưng không như màu đỏ mãnh liệt, [DEMOGRAPHIC_DAT…" at bounding box center [749, 304] width 624 height 124
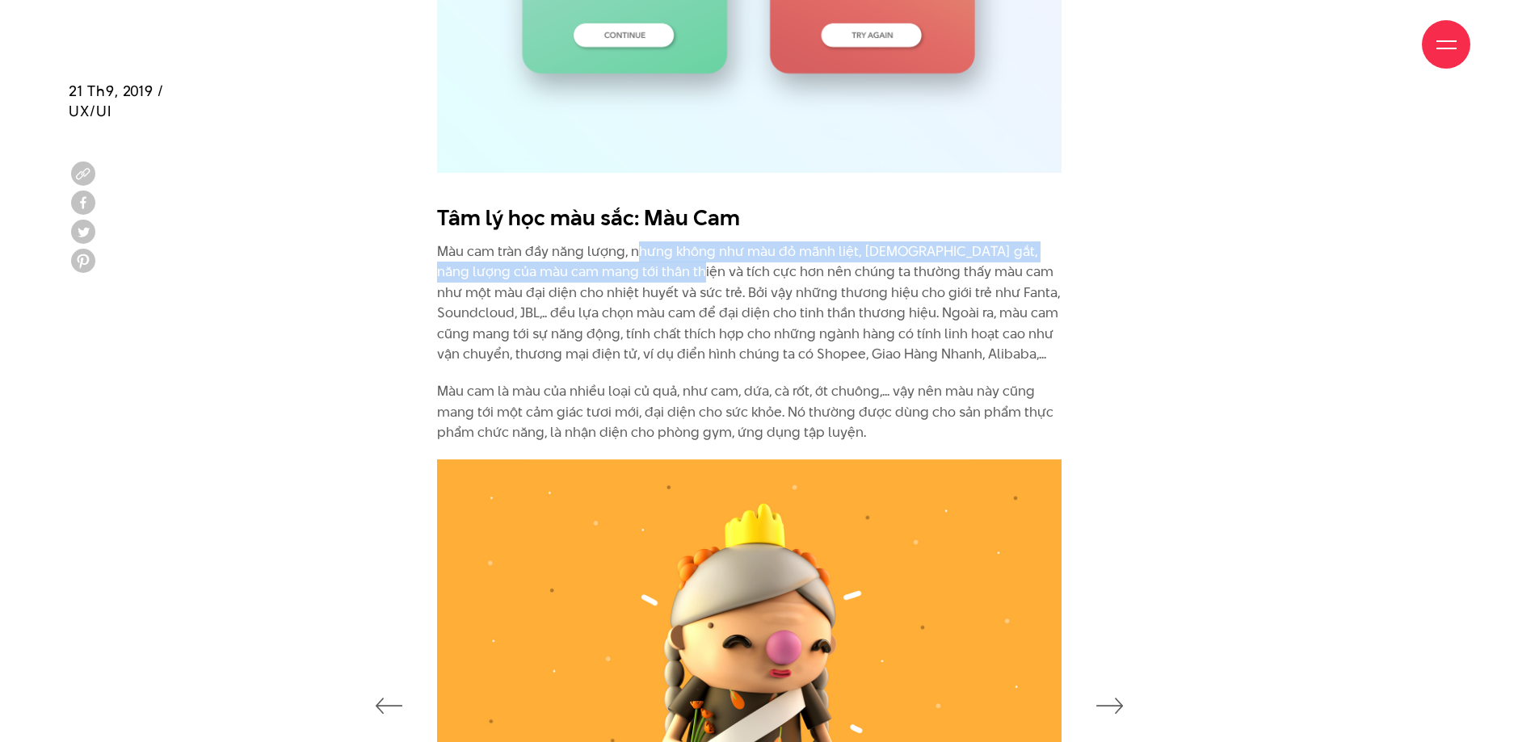
drag, startPoint x: 641, startPoint y: 258, endPoint x: 661, endPoint y: 276, distance: 26.9
click at [661, 276] on p "Màu cam tràn đầy năng lượng, nhưng không như màu đỏ mãnh liệt, [DEMOGRAPHIC_DAT…" at bounding box center [749, 304] width 624 height 124
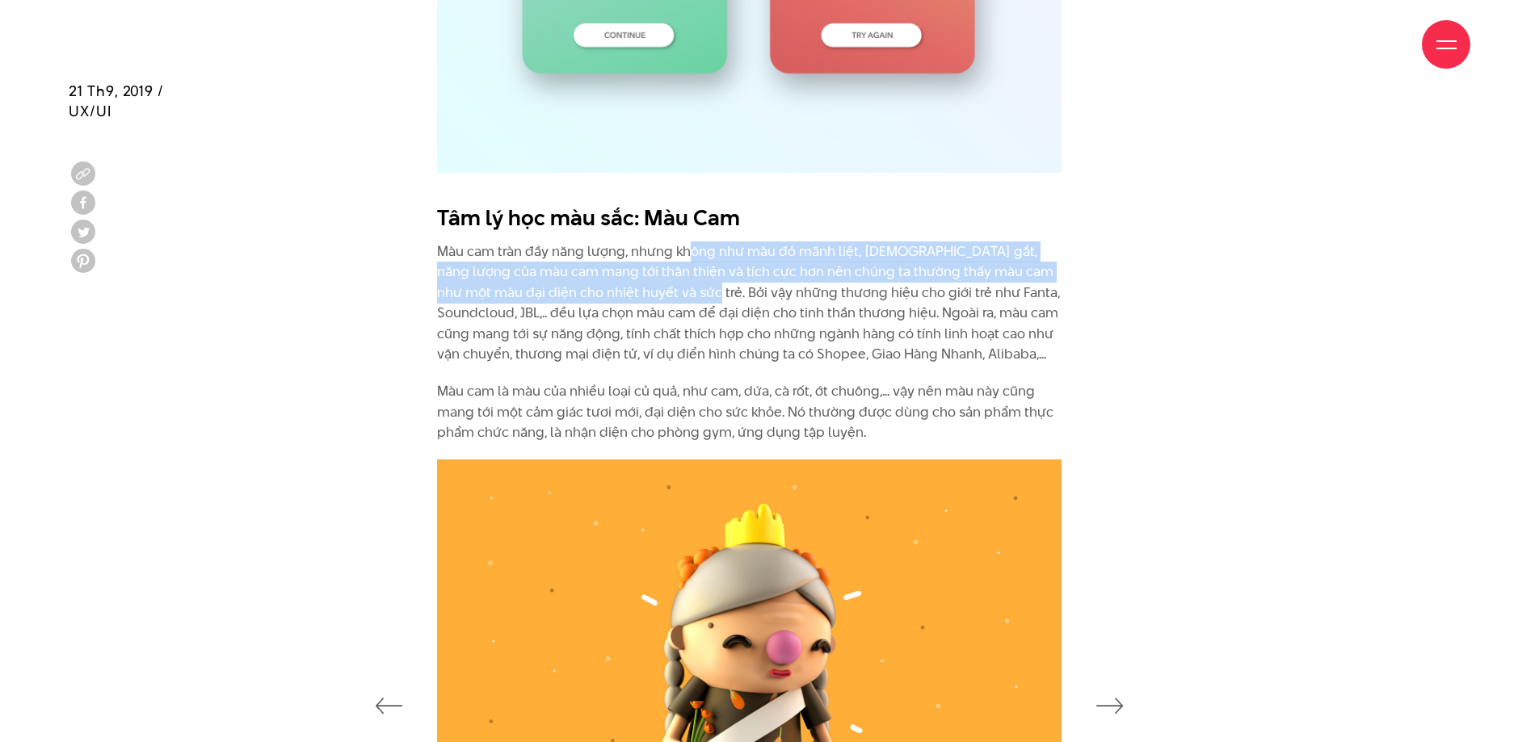
drag, startPoint x: 662, startPoint y: 293, endPoint x: 692, endPoint y: 259, distance: 45.8
click at [692, 259] on p "Màu cam tràn đầy năng lượng, nhưng không như màu đỏ mãnh liệt, [DEMOGRAPHIC_DAT…" at bounding box center [749, 304] width 624 height 124
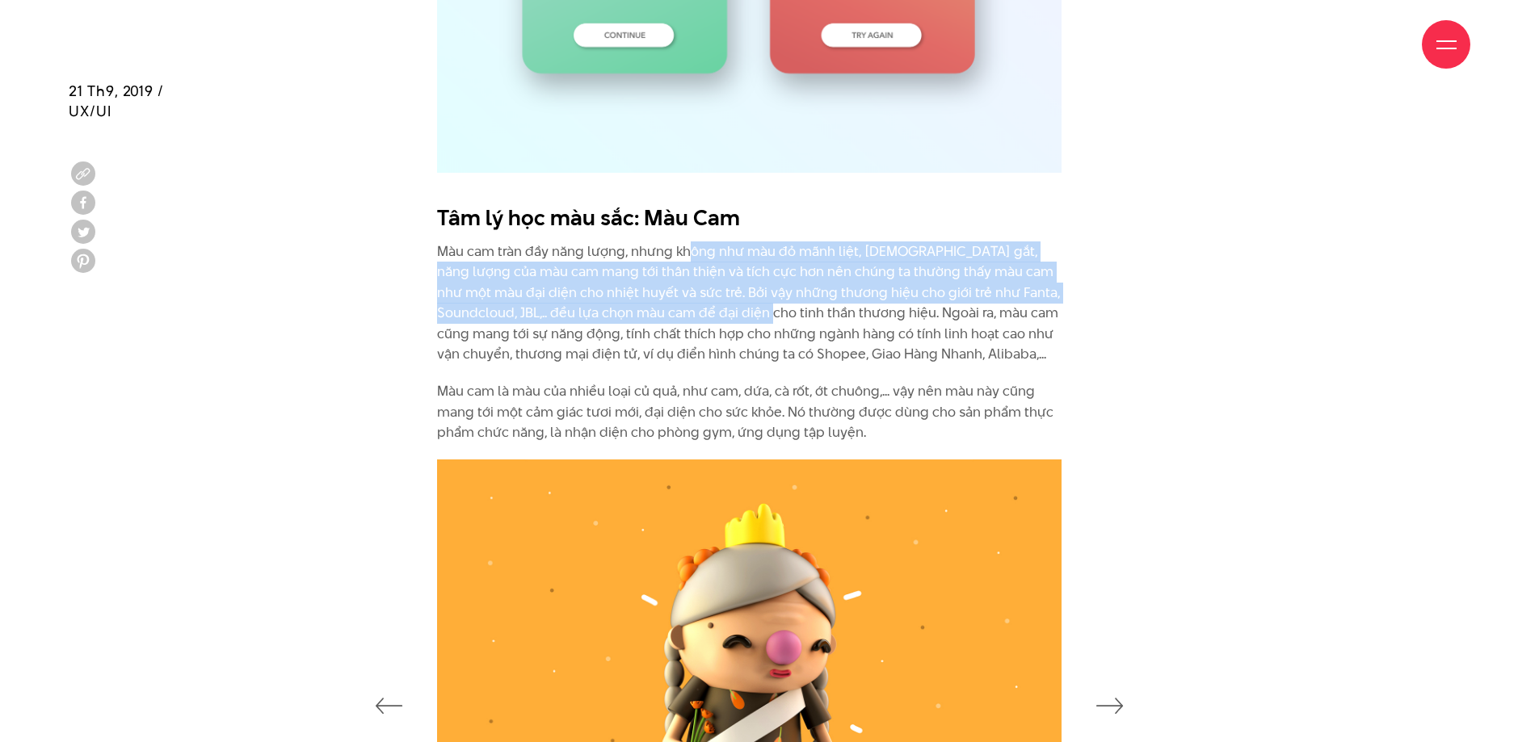
drag, startPoint x: 692, startPoint y: 257, endPoint x: 718, endPoint y: 309, distance: 58.5
click at [718, 309] on p "Màu cam tràn đầy năng lượng, nhưng không như màu đỏ mãnh liệt, [DEMOGRAPHIC_DAT…" at bounding box center [749, 304] width 624 height 124
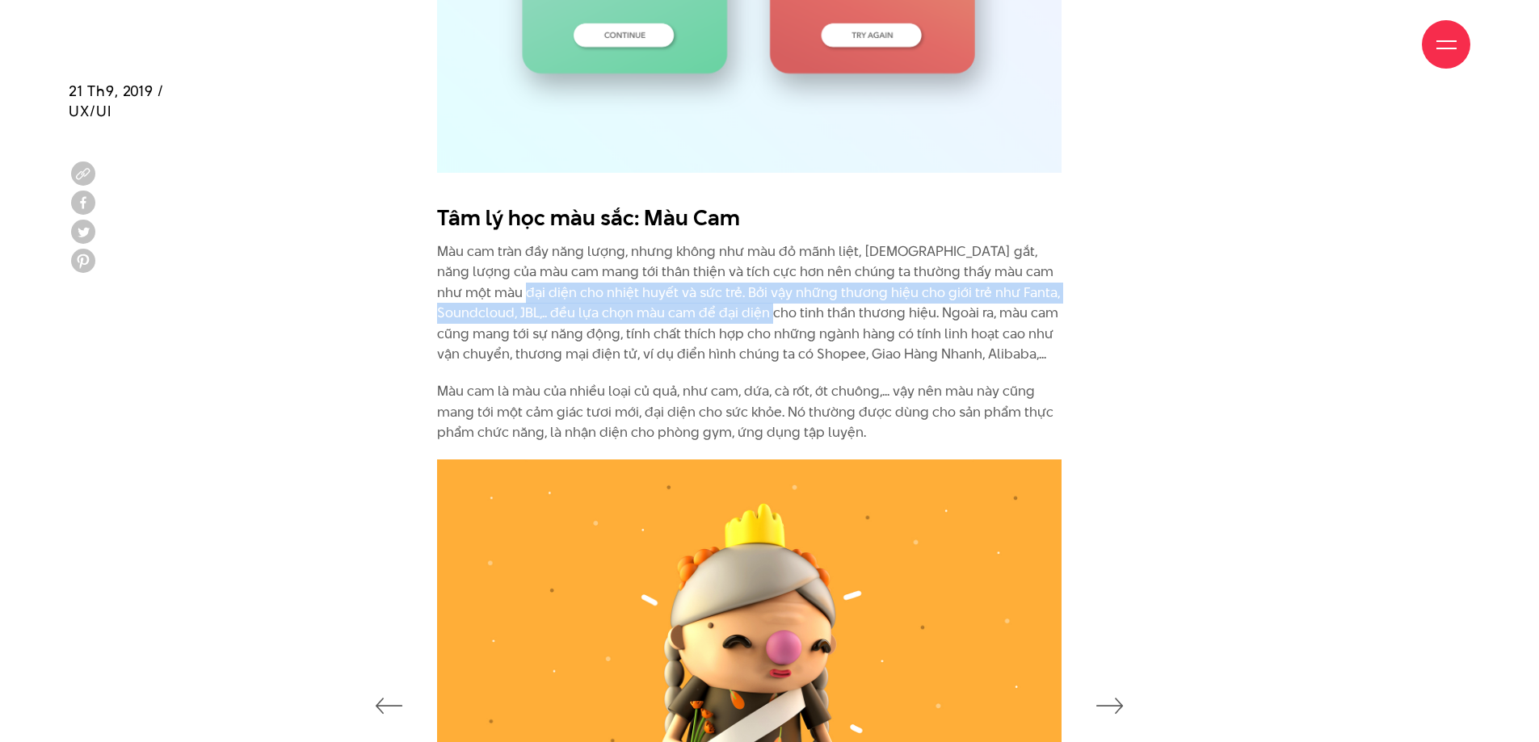
drag, startPoint x: 719, startPoint y: 322, endPoint x: 478, endPoint y: 288, distance: 243.2
click at [478, 288] on p "Màu cam tràn đầy năng lượng, nhưng không như màu đỏ mãnh liệt, [DEMOGRAPHIC_DAT…" at bounding box center [749, 304] width 624 height 124
click at [478, 287] on p "Màu cam tràn đầy năng lượng, nhưng không như màu đỏ mãnh liệt, [DEMOGRAPHIC_DAT…" at bounding box center [749, 304] width 624 height 124
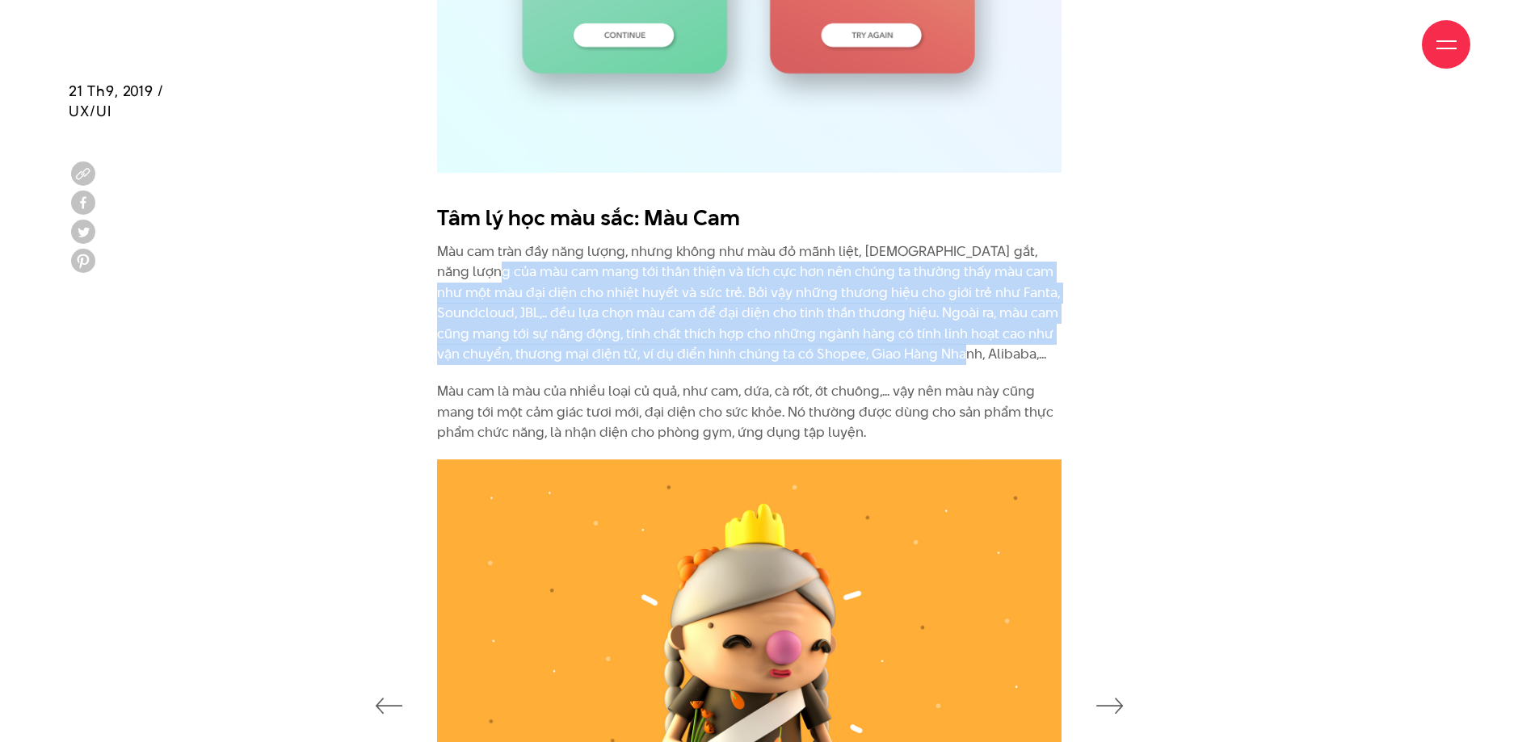
drag, startPoint x: 476, startPoint y: 273, endPoint x: 918, endPoint y: 345, distance: 447.7
click at [918, 345] on p "Màu cam tràn đầy năng lượng, nhưng không như màu đỏ mãnh liệt, [DEMOGRAPHIC_DAT…" at bounding box center [749, 304] width 624 height 124
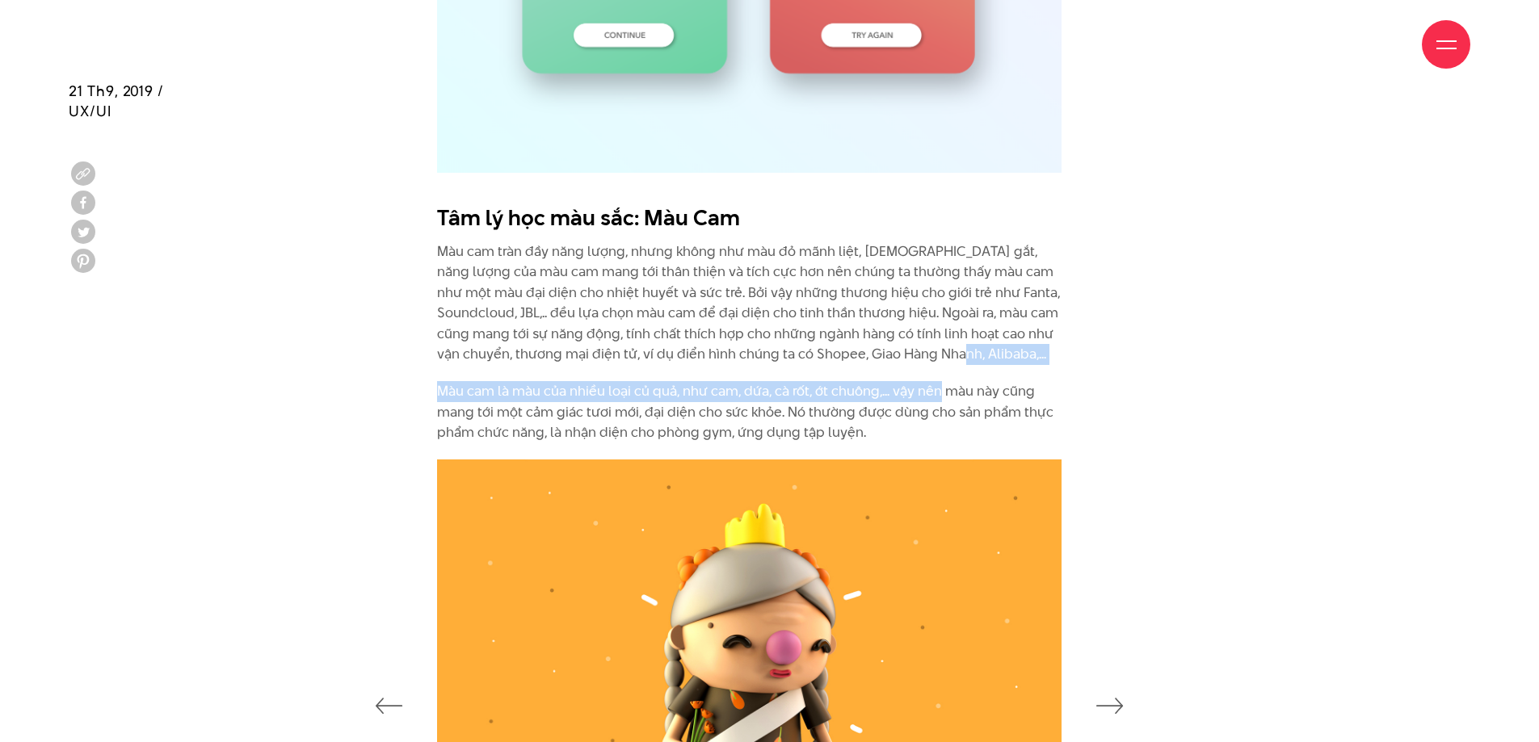
drag, startPoint x: 918, startPoint y: 345, endPoint x: 935, endPoint y: 401, distance: 58.5
click at [935, 401] on div "Tâm lý học màu sắc: Màu Cam Màu cam tràn đầy năng lượng, nhưng không như màu đỏ…" at bounding box center [749, 323] width 624 height 241
click at [935, 401] on p "Màu cam là màu của nhiều loại củ quả, như cam, dứa, cà rốt, ớt chuông,... vậy n…" at bounding box center [749, 412] width 624 height 62
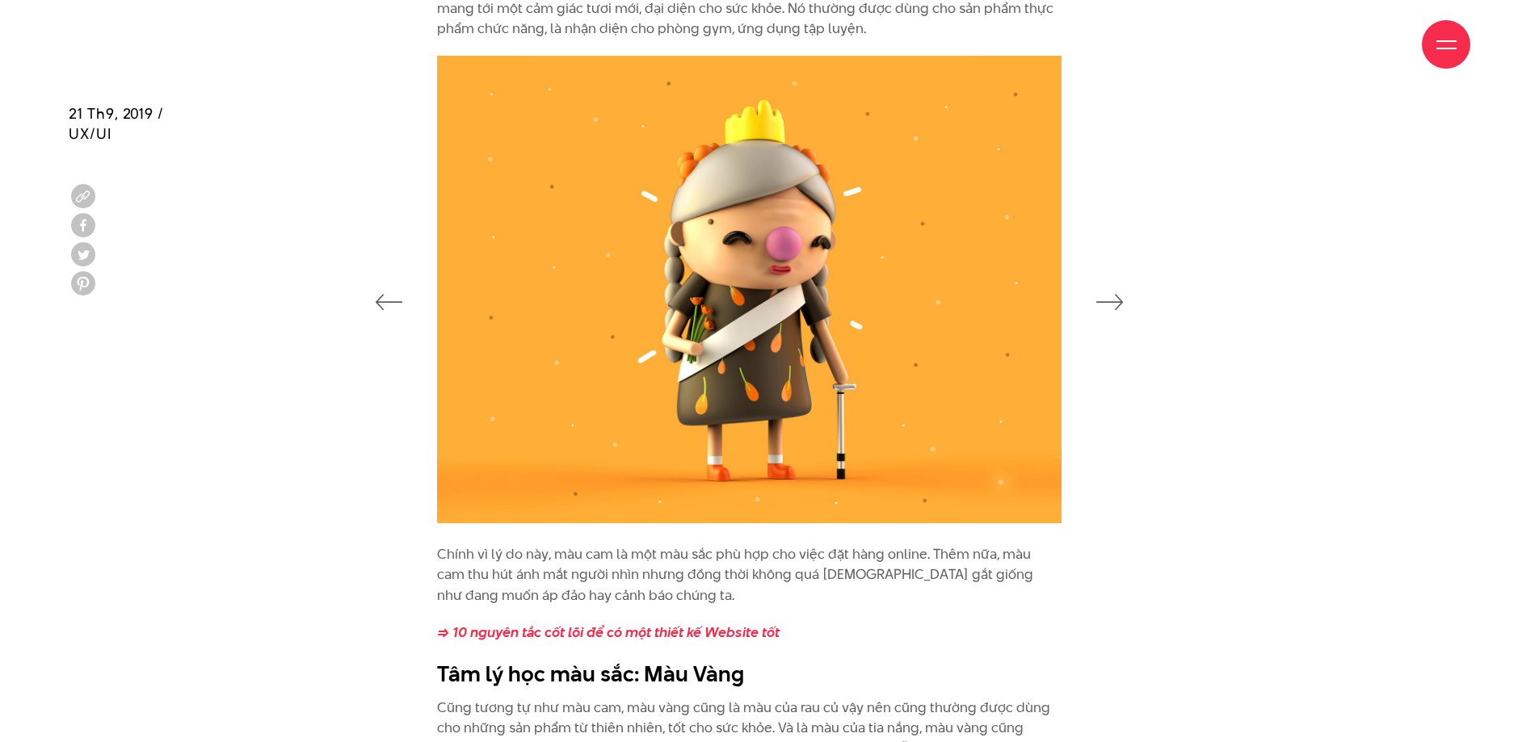
scroll to position [3519, 0]
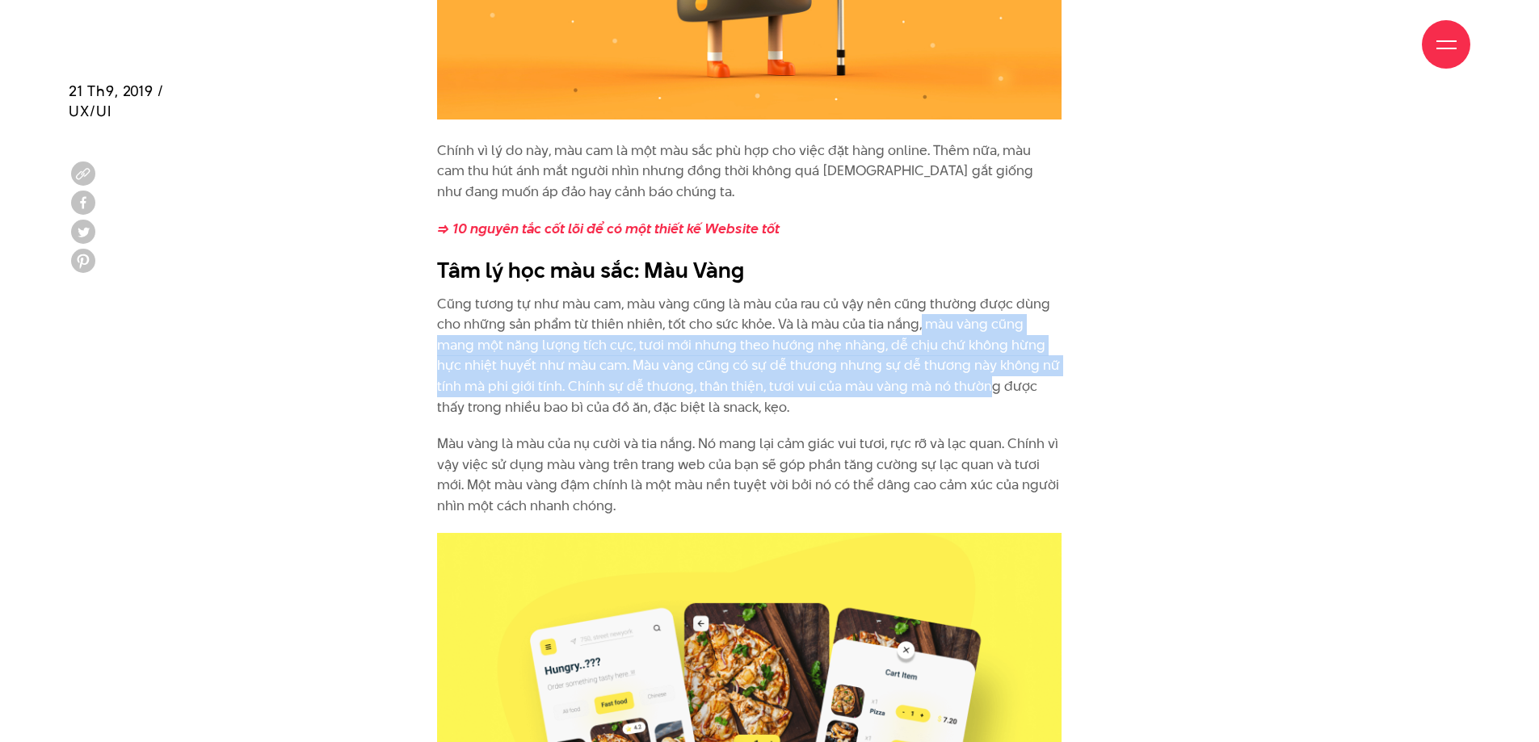
drag, startPoint x: 928, startPoint y: 341, endPoint x: 932, endPoint y: 395, distance: 54.3
click at [932, 379] on p "Cũng tương tự như màu cam, màu vàng cũng là màu của rau củ vậy nên cũng thường …" at bounding box center [749, 356] width 624 height 124
click at [932, 396] on p "Cũng tương tự như màu cam, màu vàng cũng là màu của rau củ vậy nên cũng thường …" at bounding box center [749, 356] width 624 height 124
